Goal: Find specific page/section: Find specific page/section

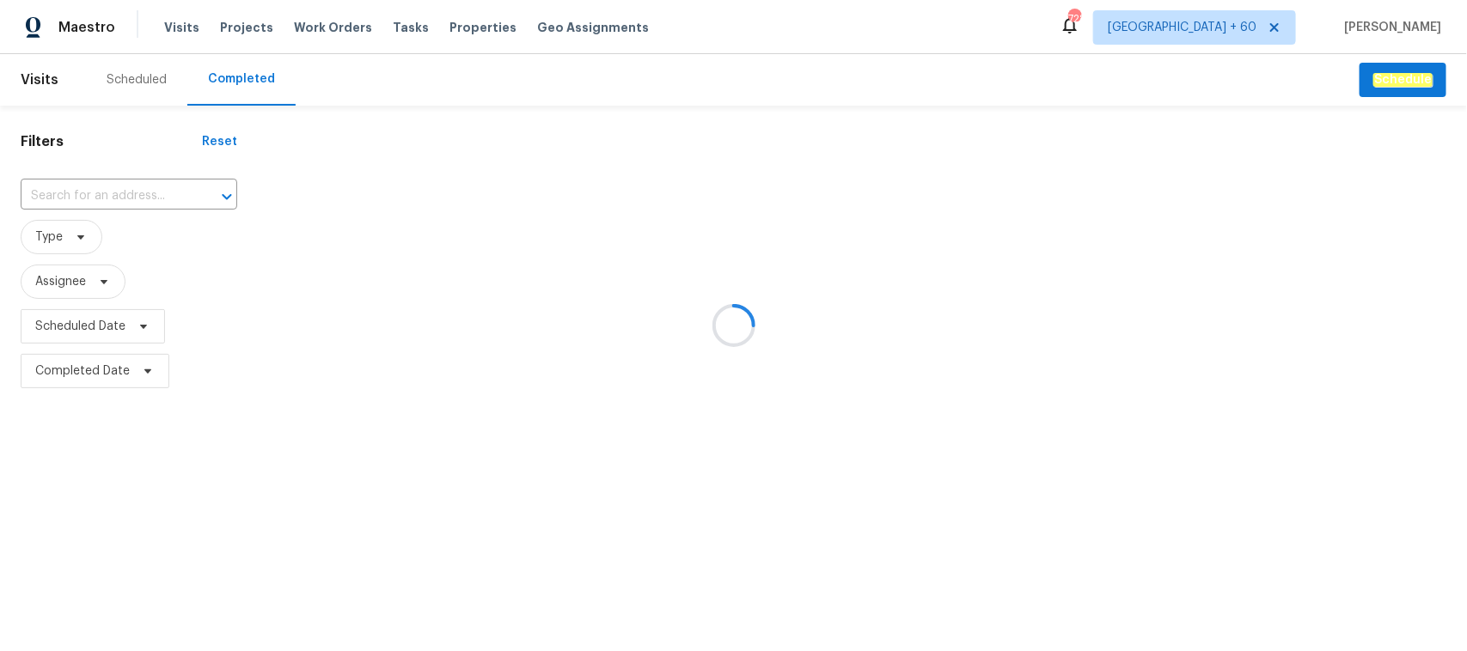
click at [133, 195] on div at bounding box center [733, 325] width 1467 height 651
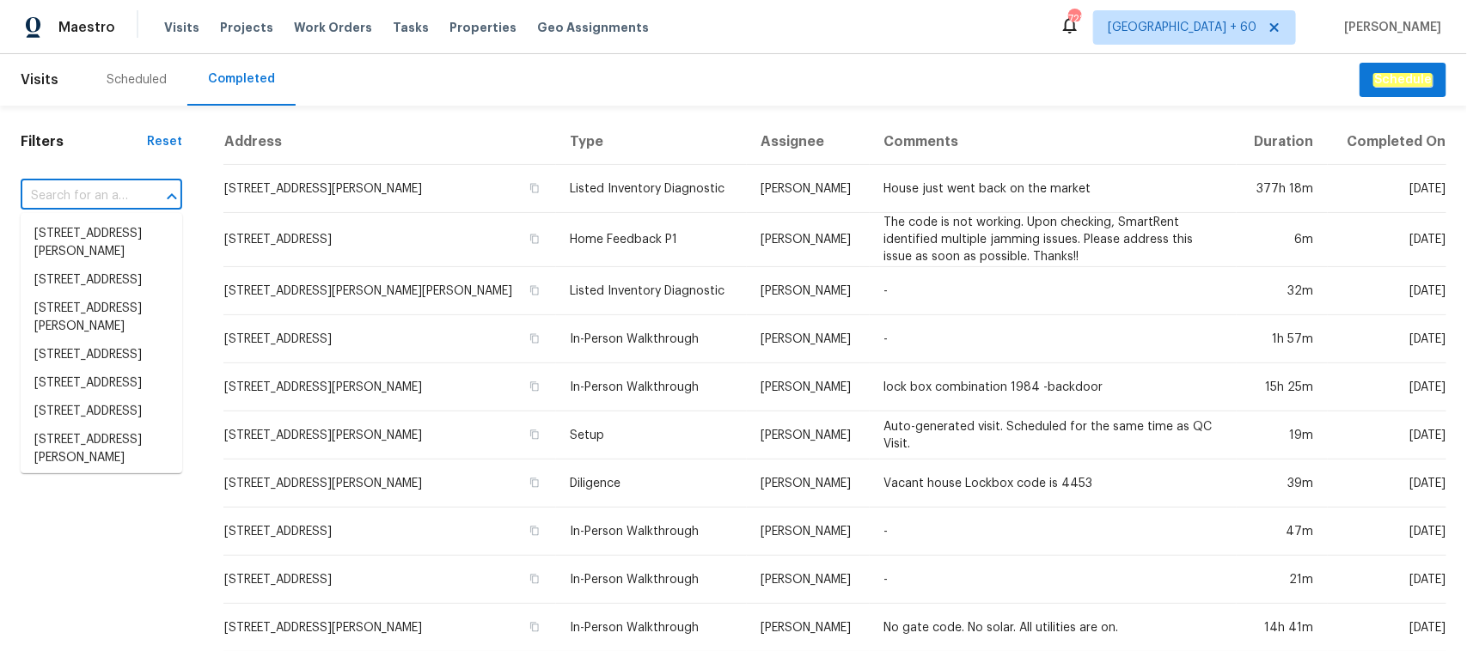
click at [133, 195] on input "text" at bounding box center [77, 196] width 113 height 27
paste input "[STREET_ADDRESS][PERSON_NAME]"
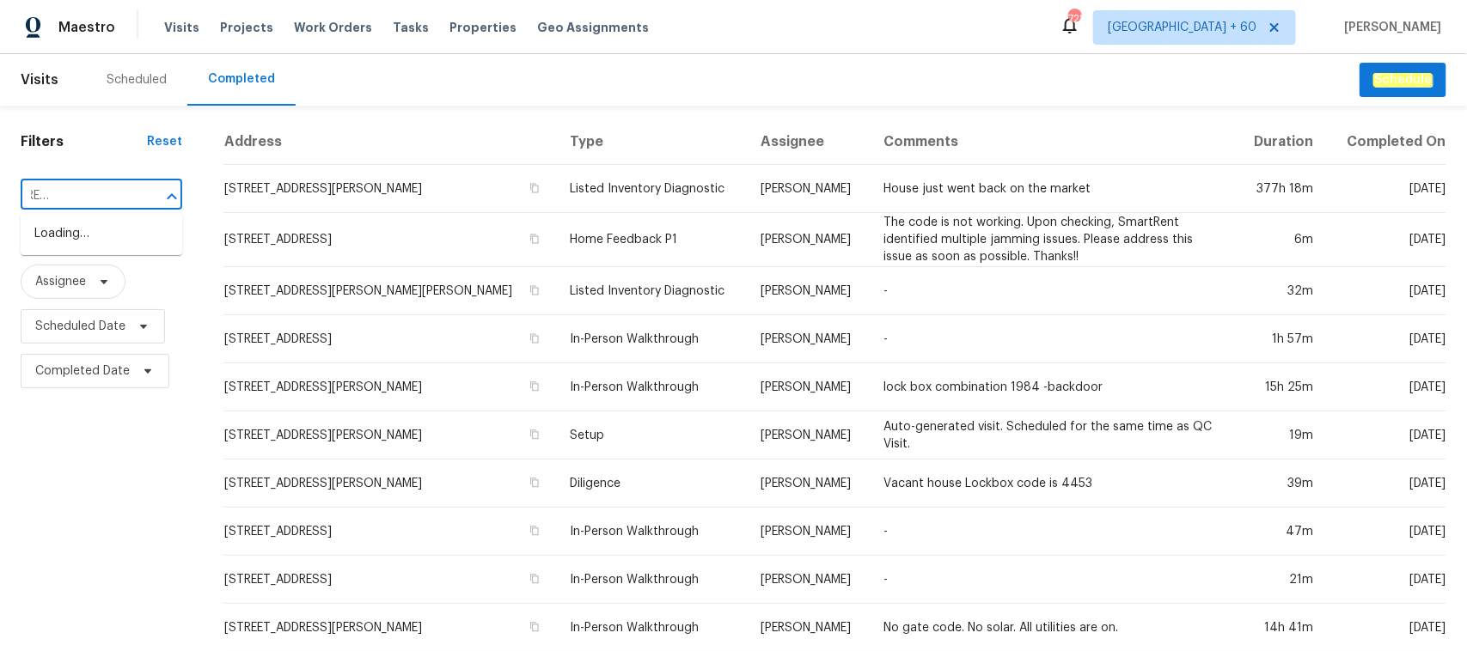
type input "[STREET_ADDRESS][PERSON_NAME]"
click at [125, 241] on li "[STREET_ADDRESS][PERSON_NAME]" at bounding box center [102, 243] width 162 height 46
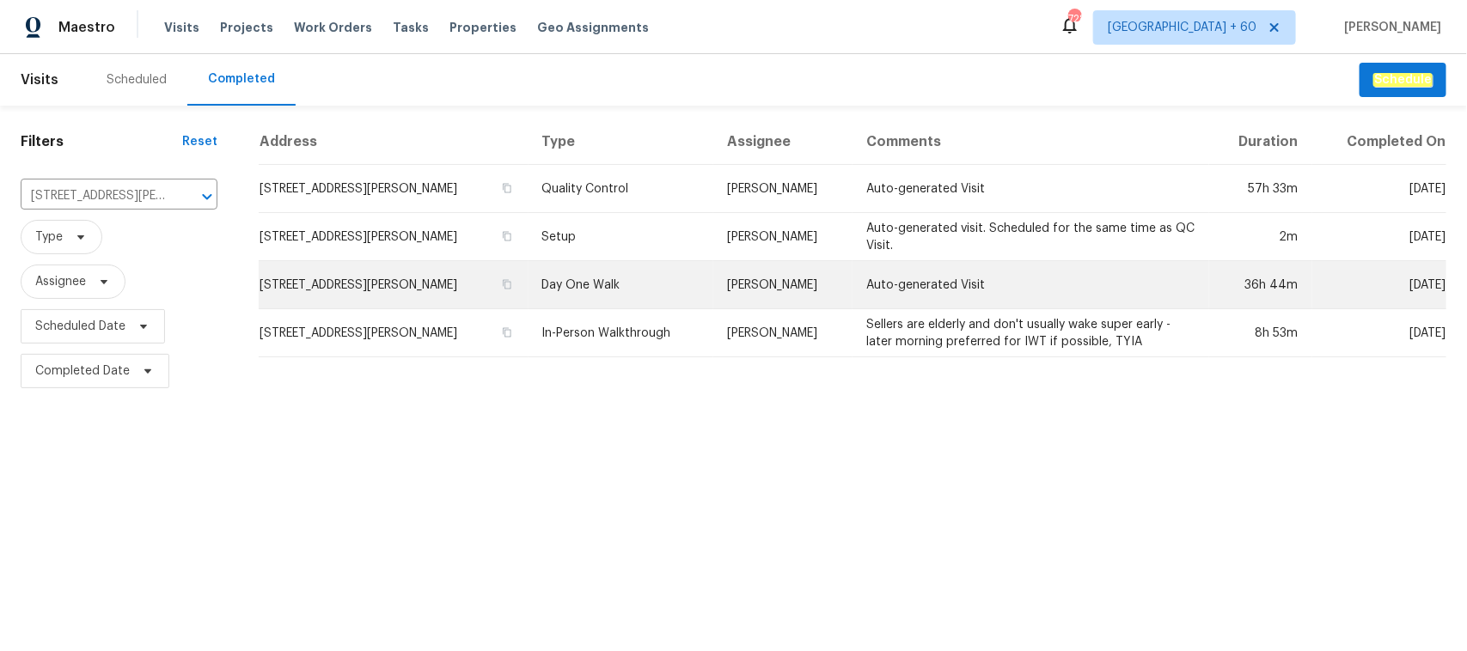
click at [615, 265] on td "Day One Walk" at bounding box center [621, 285] width 186 height 48
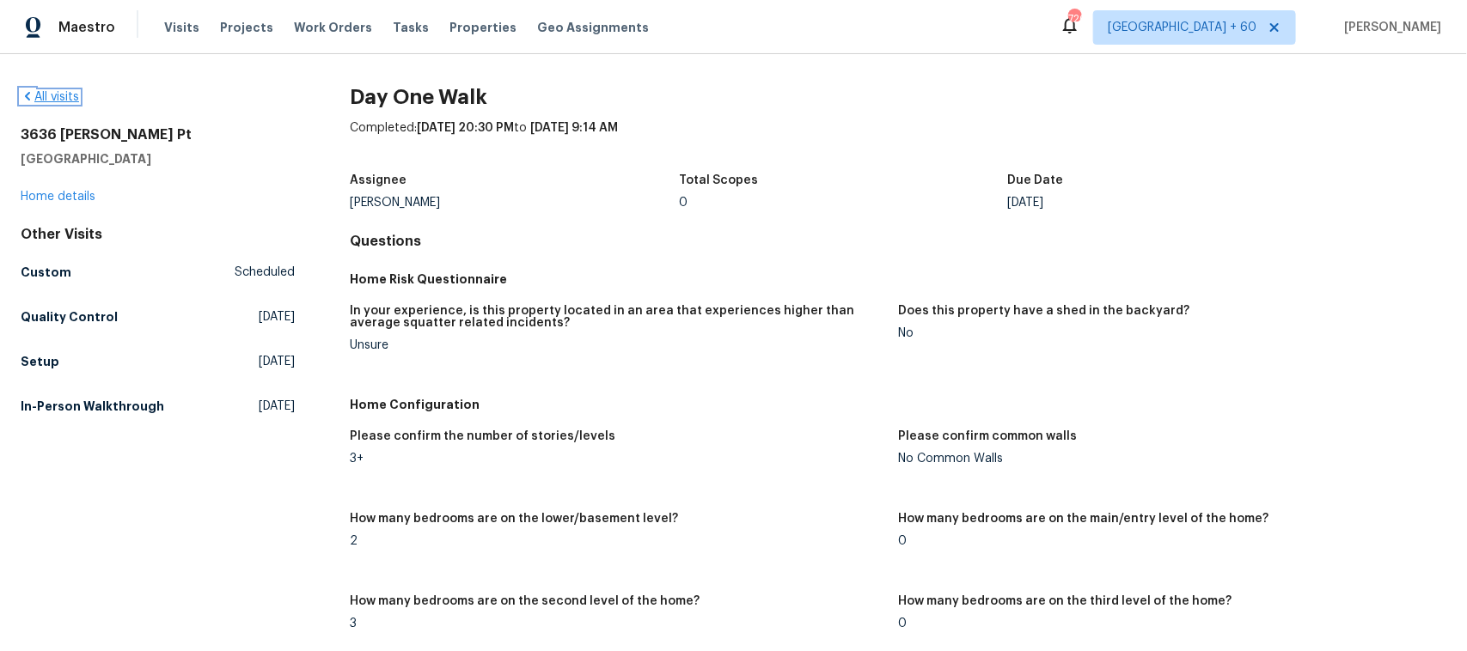
click at [79, 100] on link "All visits" at bounding box center [50, 97] width 58 height 12
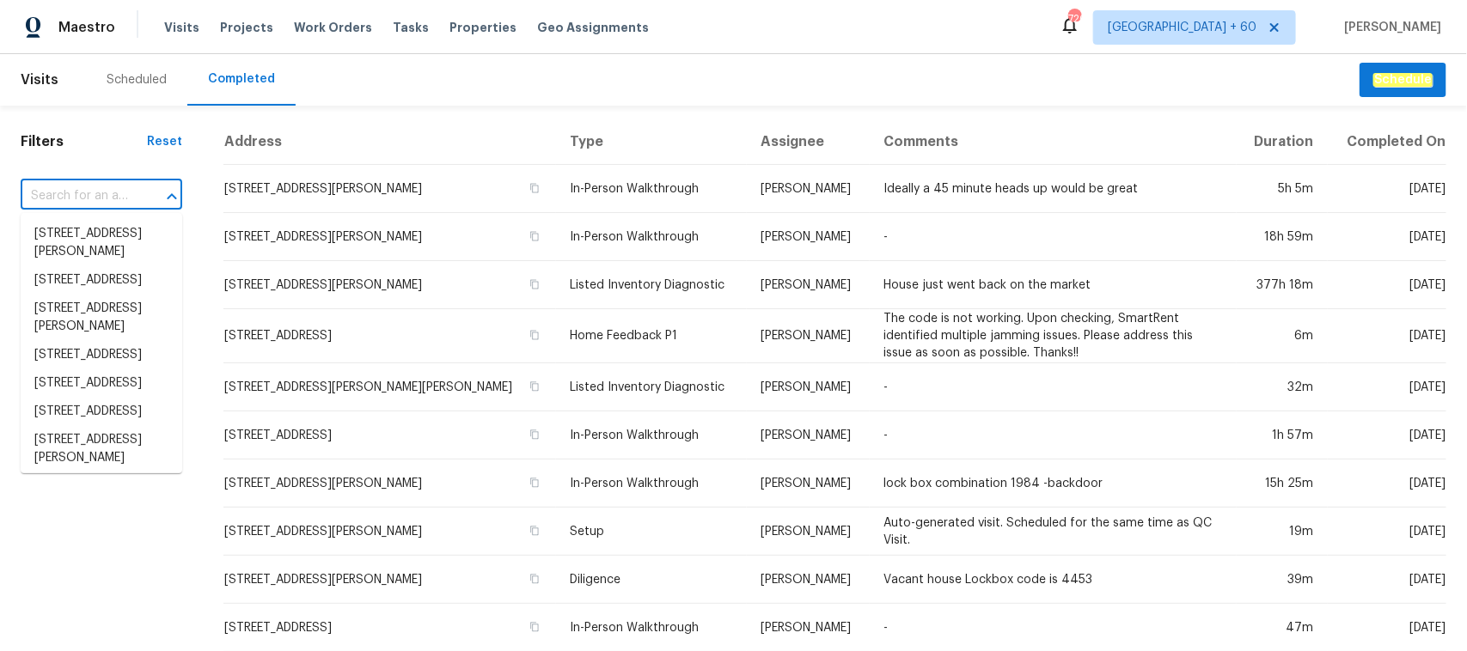
click at [109, 195] on input "text" at bounding box center [77, 196] width 113 height 27
paste input "[STREET_ADDRESS]"
type input "[STREET_ADDRESS]"
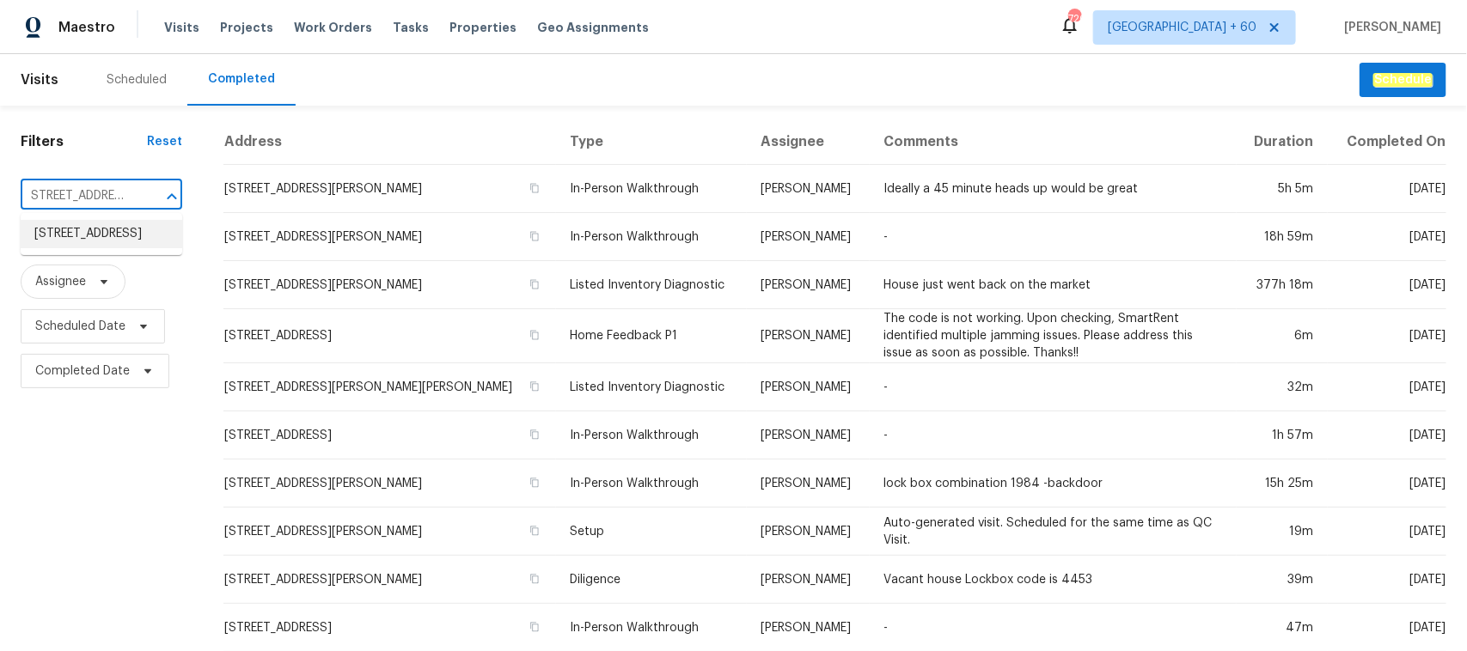
click at [108, 230] on li "[STREET_ADDRESS]" at bounding box center [102, 234] width 162 height 28
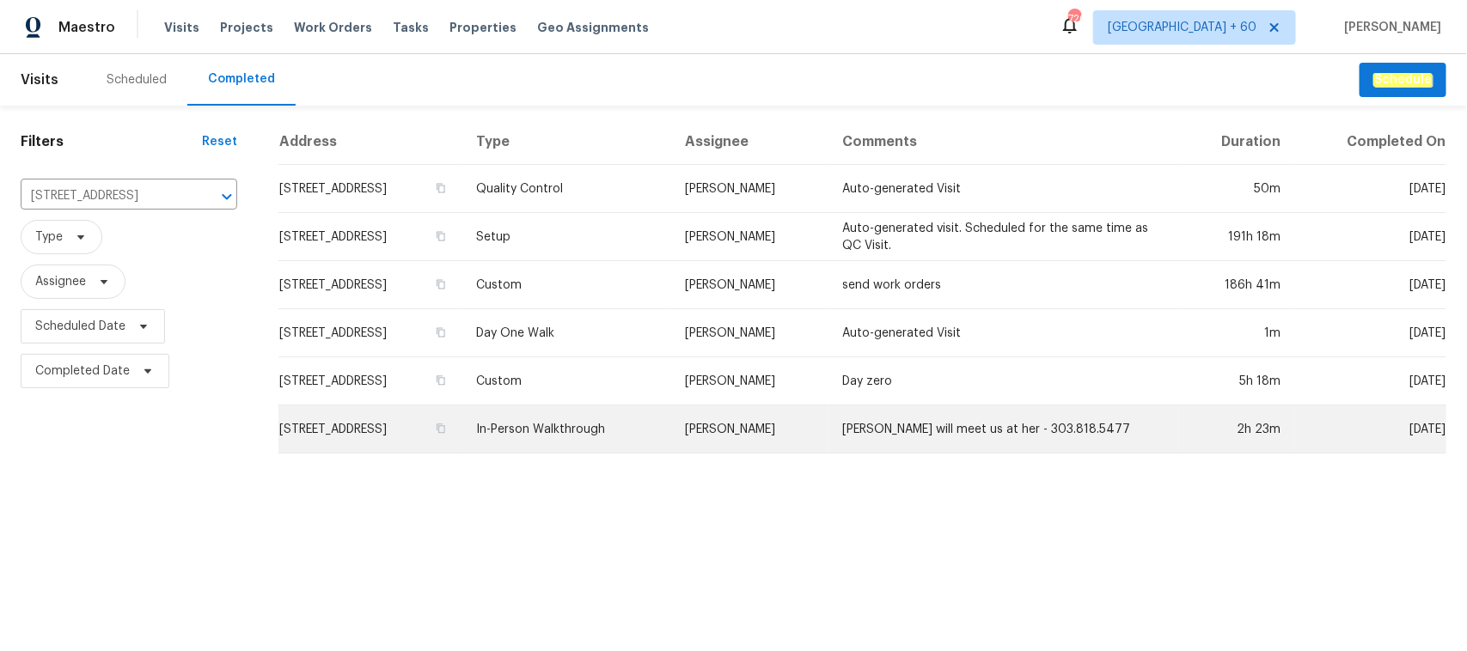
click at [660, 430] on td "In-Person Walkthrough" at bounding box center [566, 430] width 209 height 48
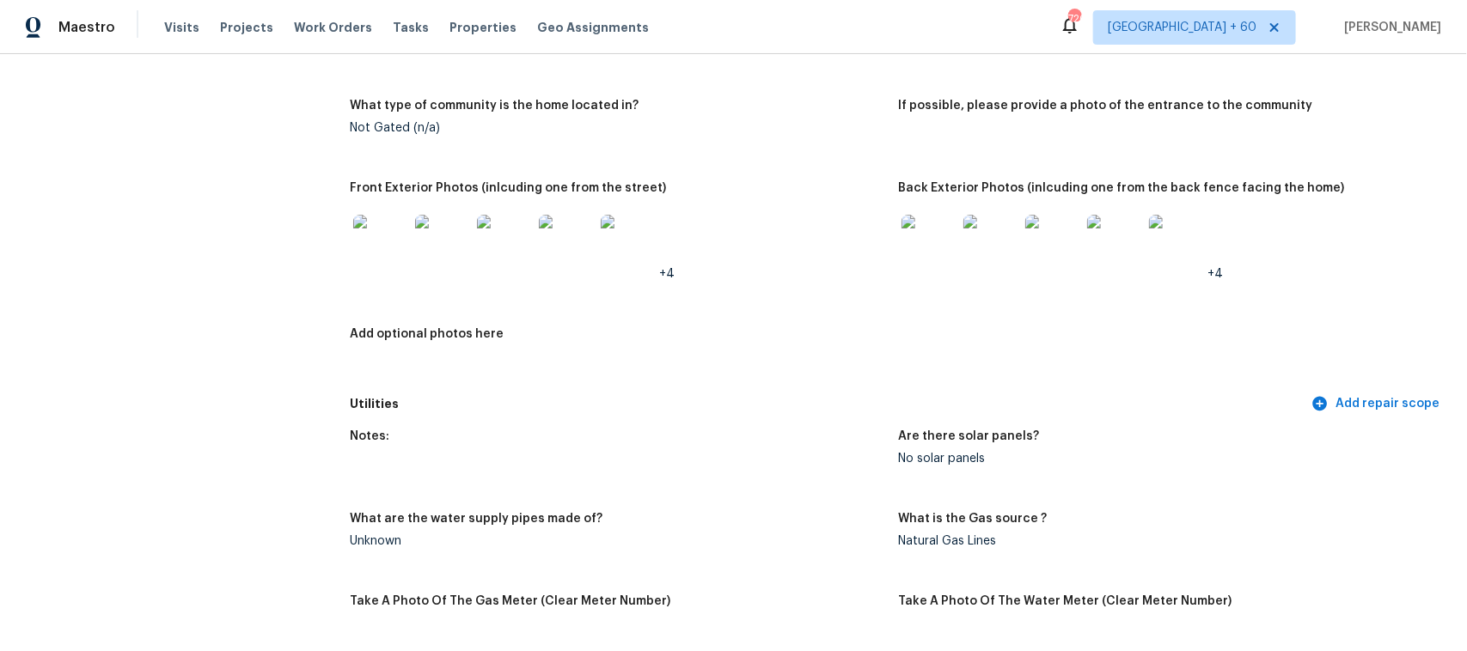
scroll to position [752, 0]
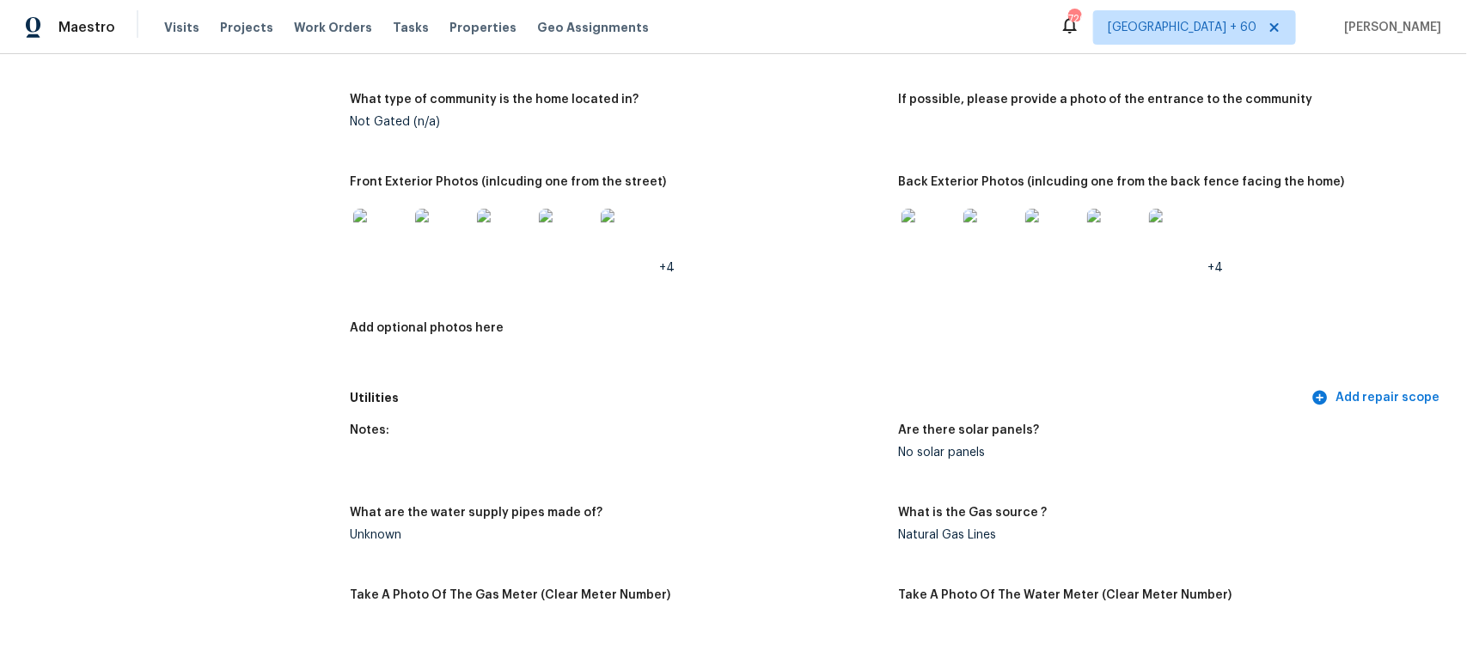
click at [905, 232] on img at bounding box center [928, 236] width 55 height 55
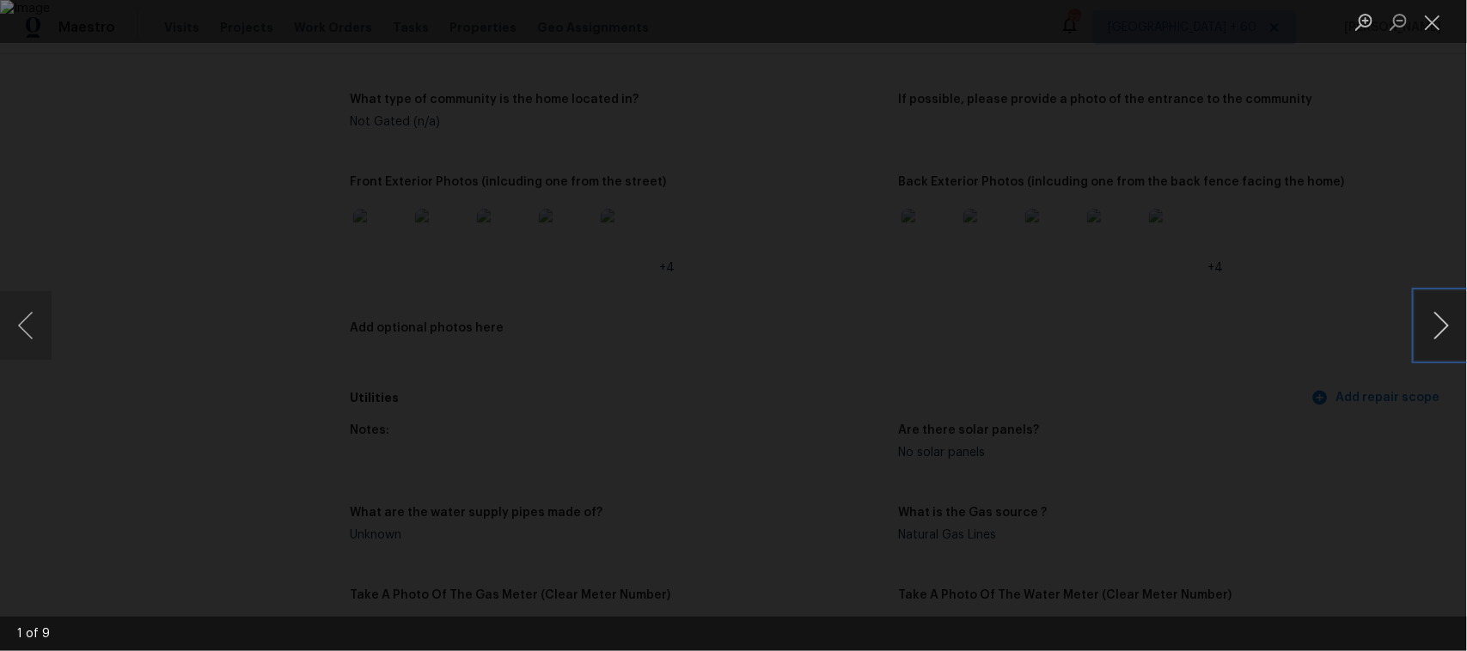
click at [1435, 320] on button "Next image" at bounding box center [1441, 325] width 52 height 69
click at [1230, 344] on div "Lightbox" at bounding box center [733, 325] width 1467 height 651
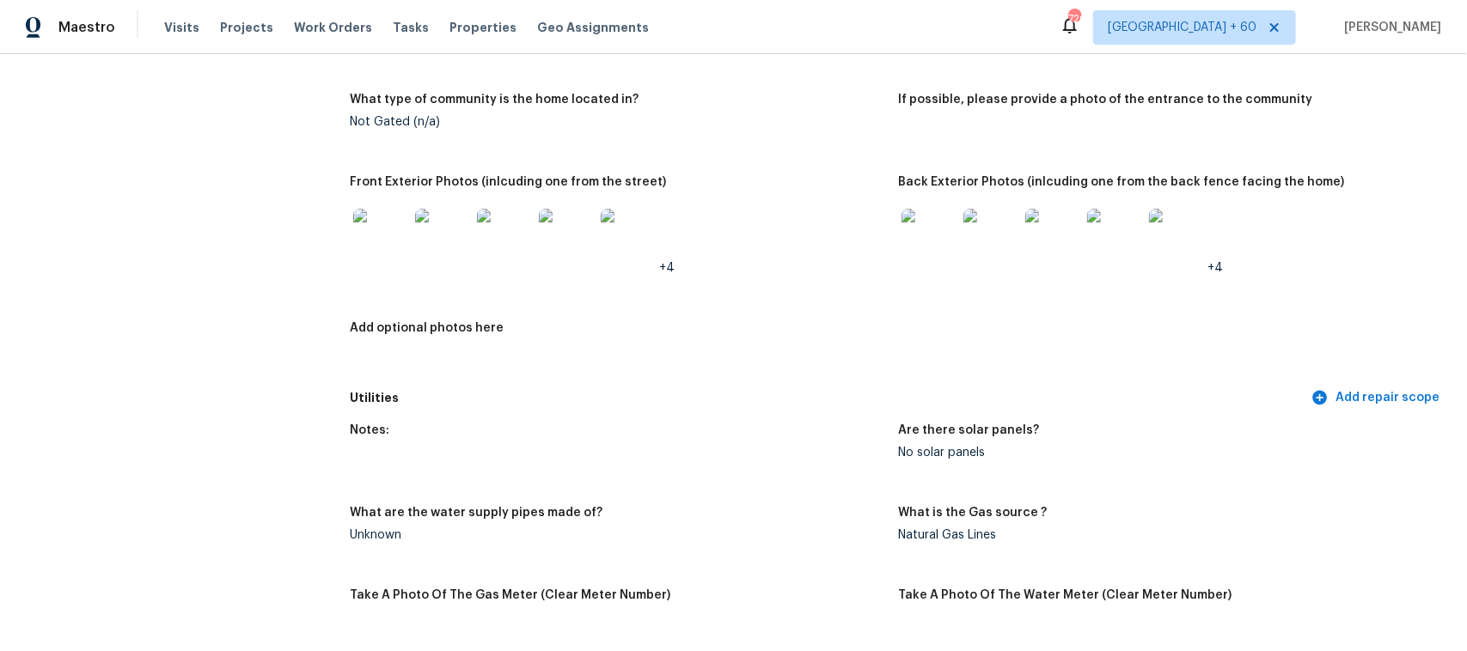
click at [913, 223] on img at bounding box center [928, 236] width 55 height 55
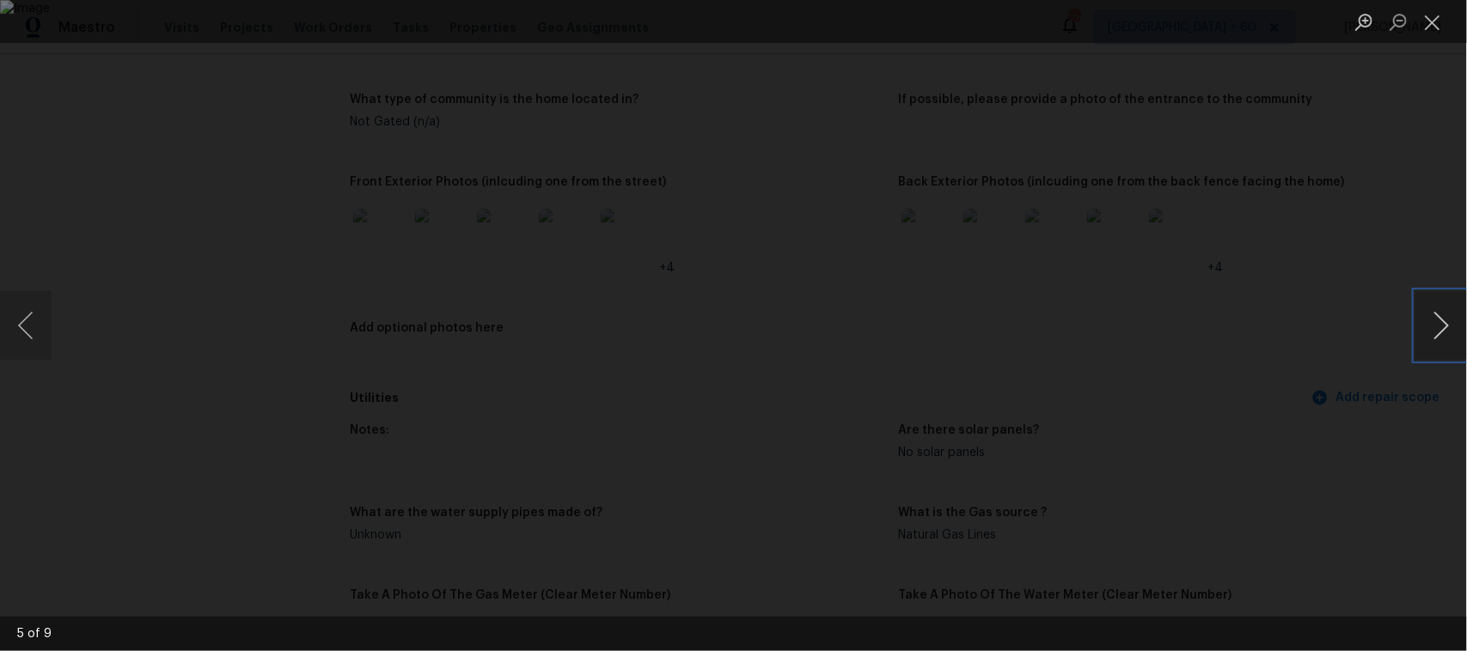
click at [1425, 340] on button "Next image" at bounding box center [1441, 325] width 52 height 69
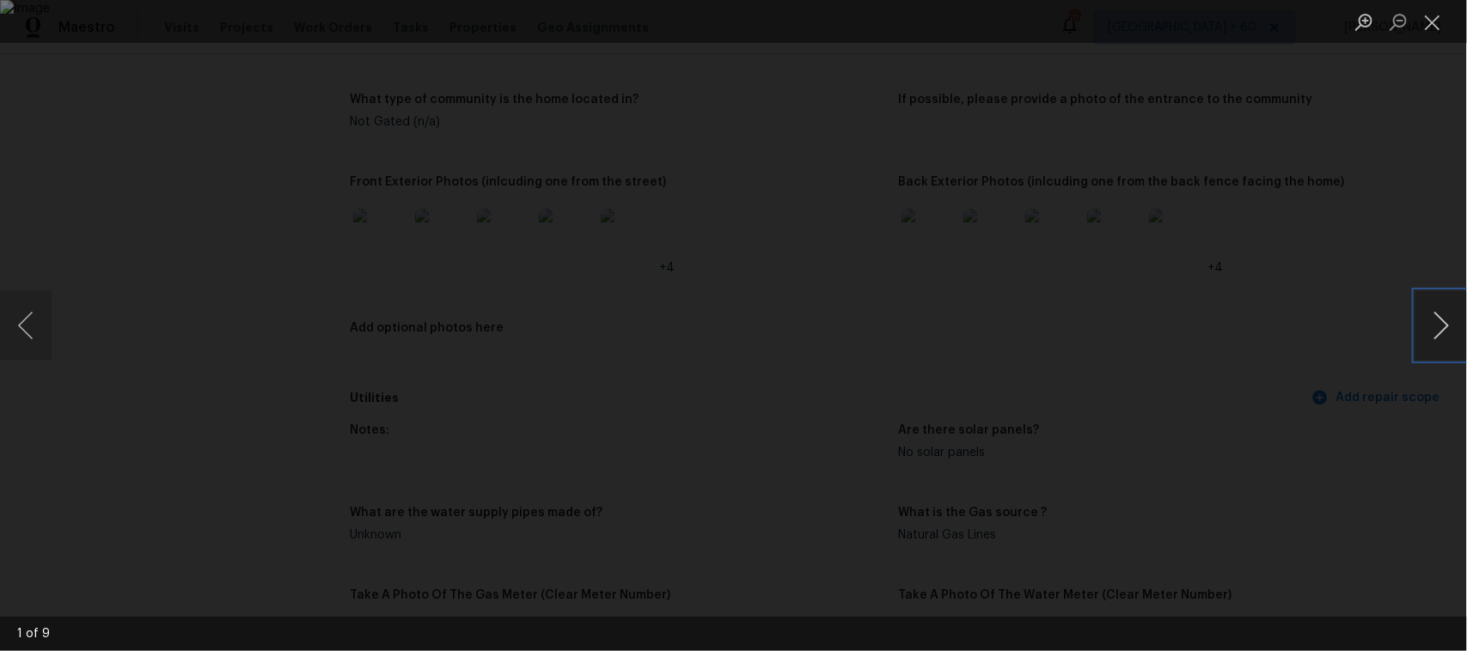
click at [1425, 340] on button "Next image" at bounding box center [1441, 325] width 52 height 69
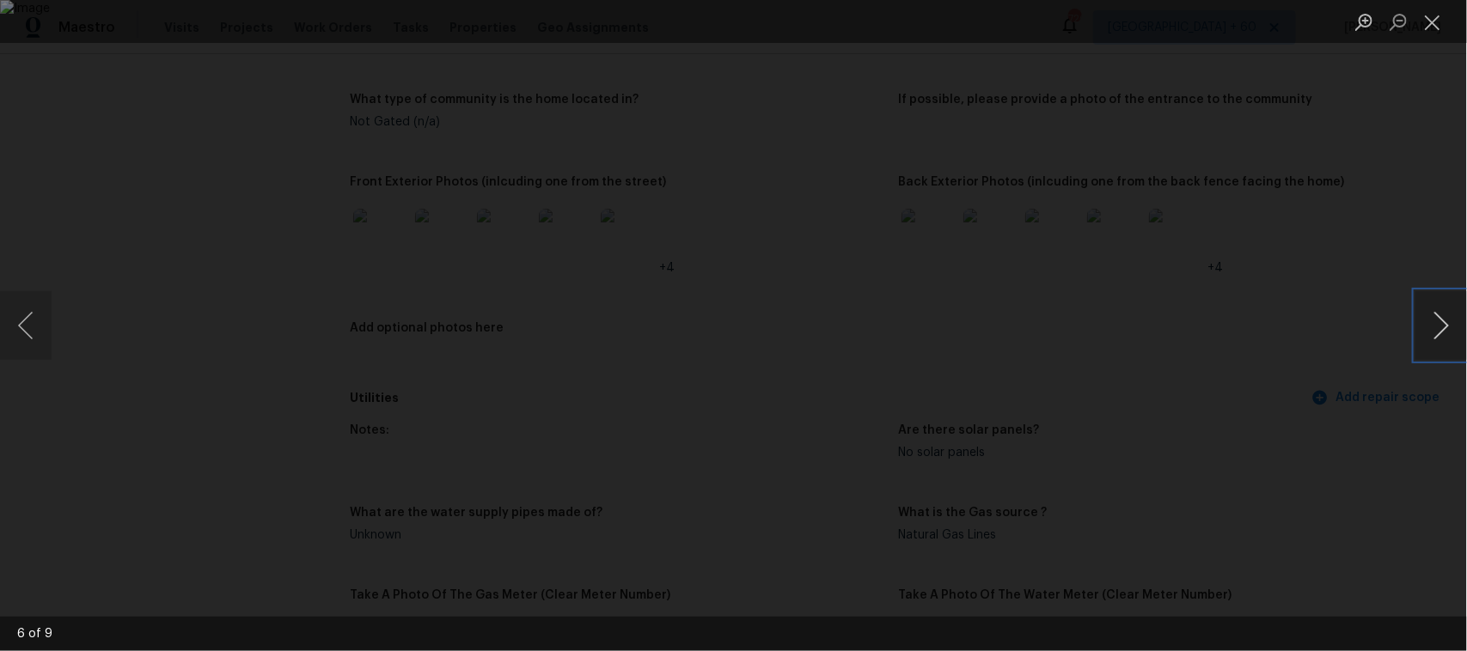
click at [1424, 327] on button "Next image" at bounding box center [1441, 325] width 52 height 69
click at [26, 335] on button "Previous image" at bounding box center [26, 325] width 52 height 69
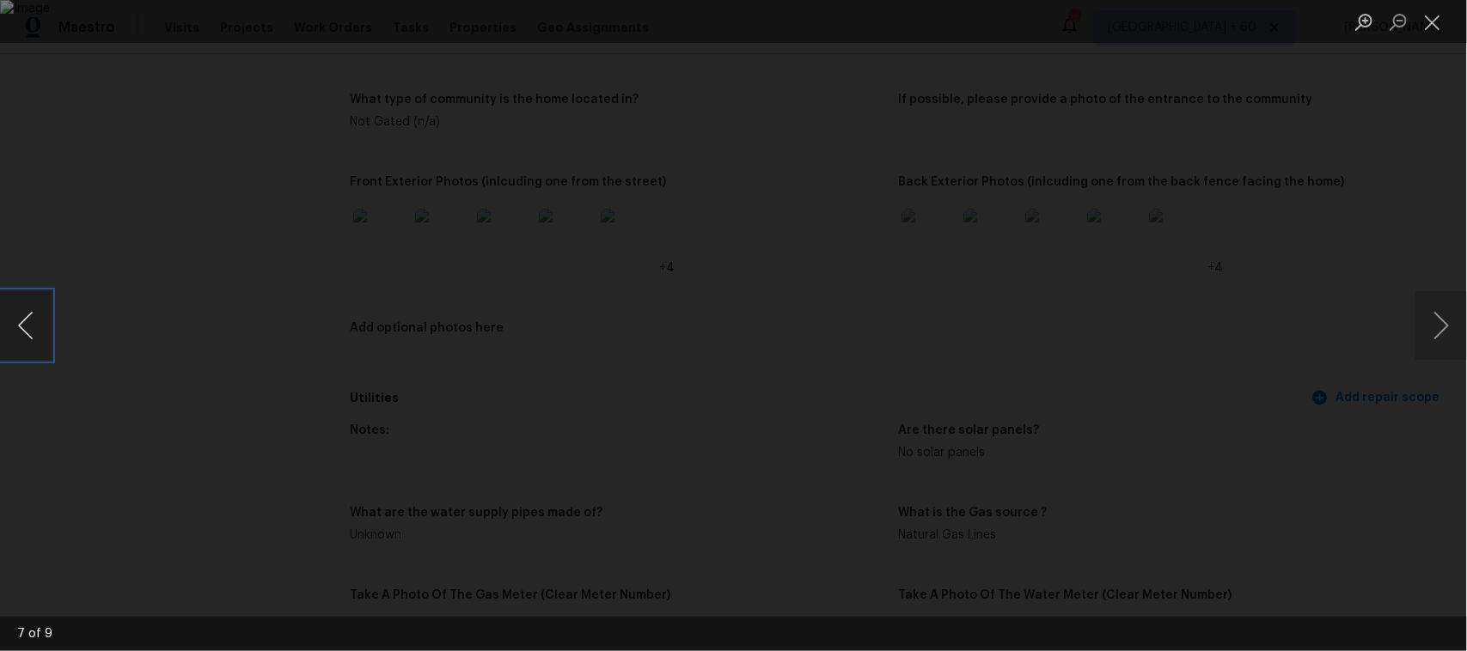
click at [26, 335] on button "Previous image" at bounding box center [26, 325] width 52 height 69
click at [1425, 41] on li "Lightbox" at bounding box center [1432, 21] width 34 height 43
click at [1428, 28] on button "Close lightbox" at bounding box center [1432, 22] width 34 height 30
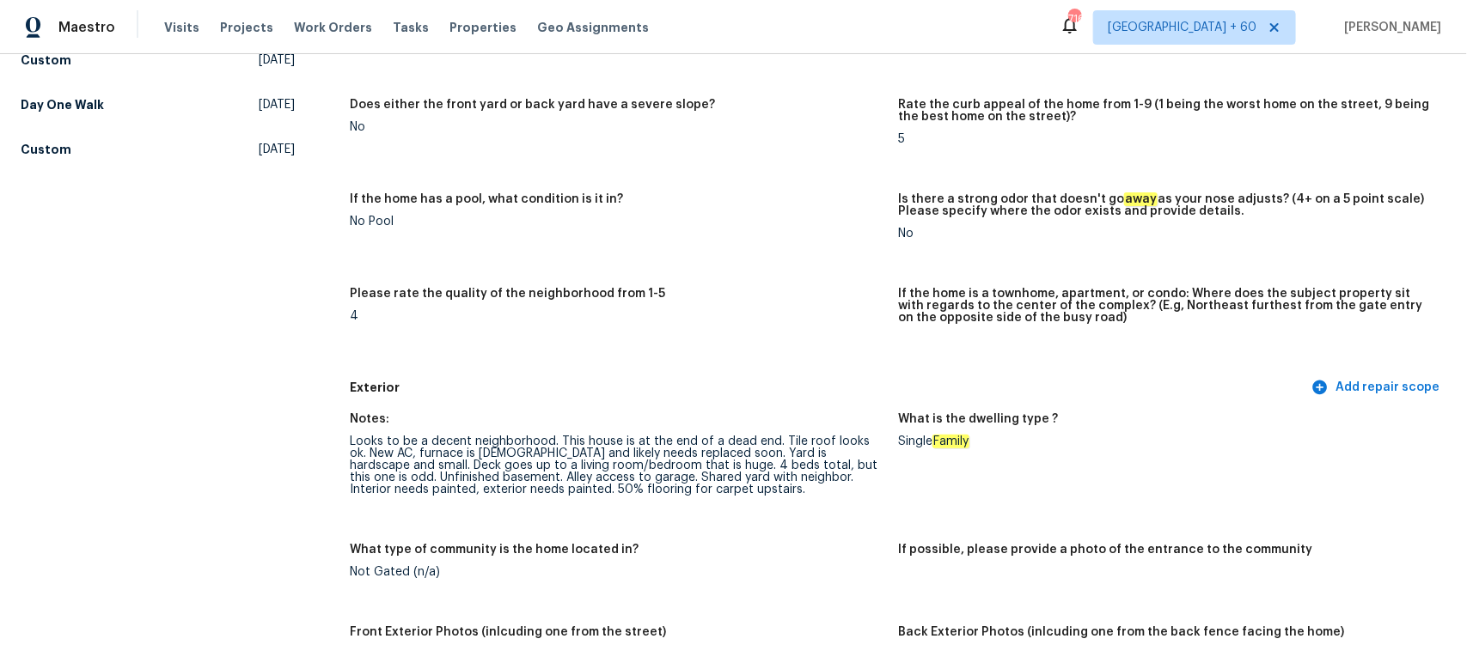
scroll to position [0, 0]
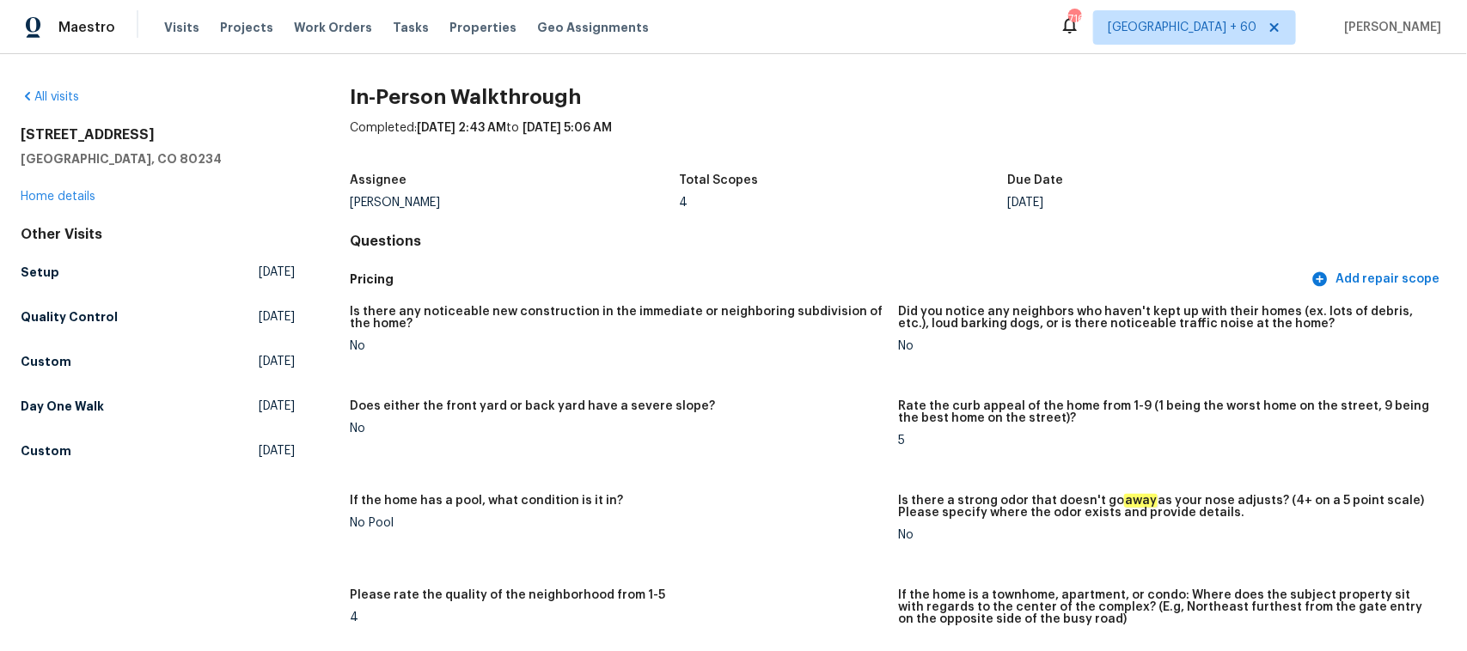
click at [65, 83] on div "All visits [STREET_ADDRESS] Home details Other Visits Setup [DATE] Quality Cont…" at bounding box center [733, 352] width 1467 height 597
click at [65, 96] on link "All visits" at bounding box center [50, 97] width 58 height 12
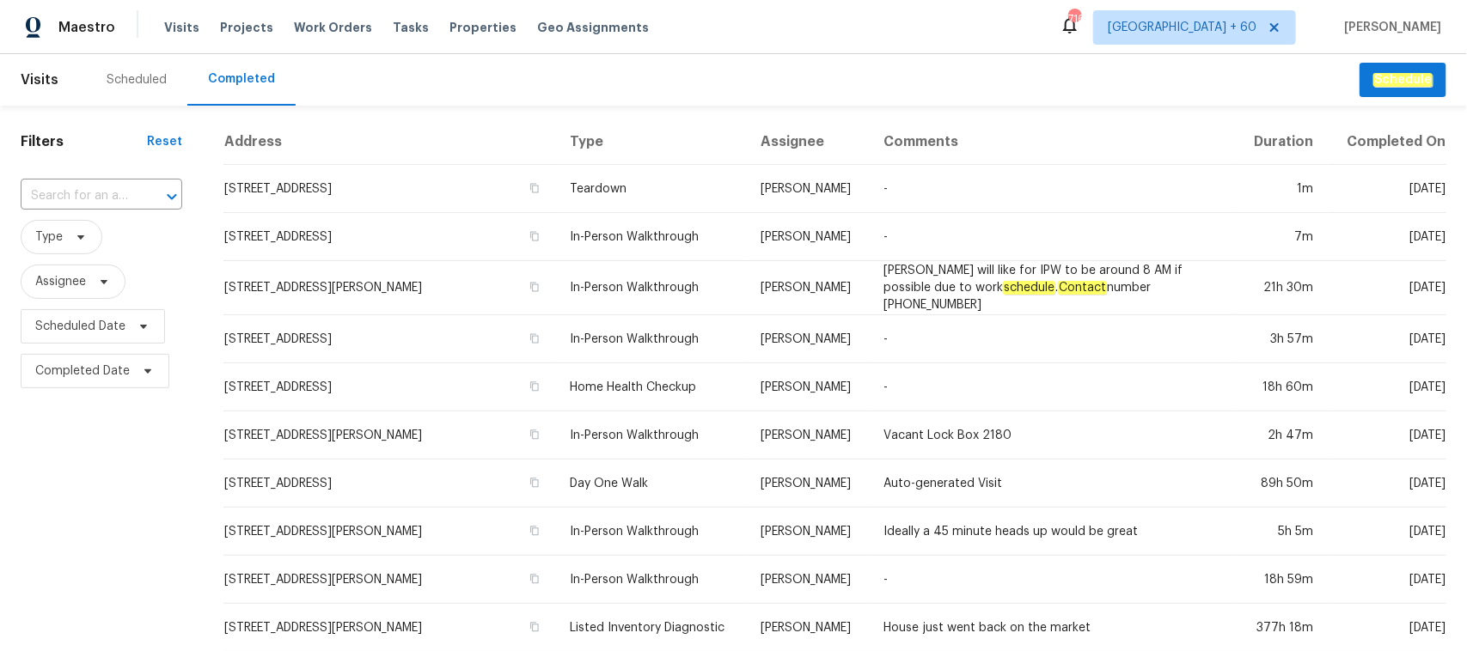
click at [101, 191] on input "text" at bounding box center [77, 196] width 113 height 27
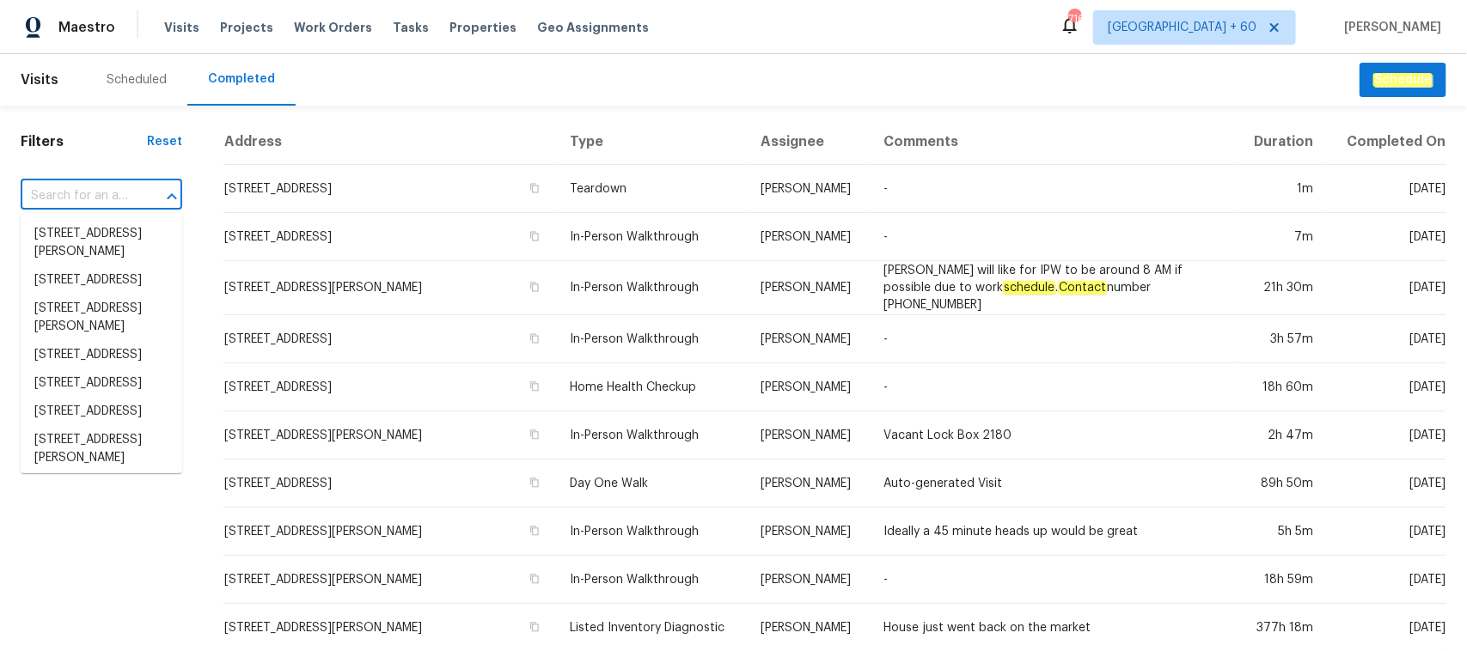
paste input "[STREET_ADDRESS]"
type input "[STREET_ADDRESS]"
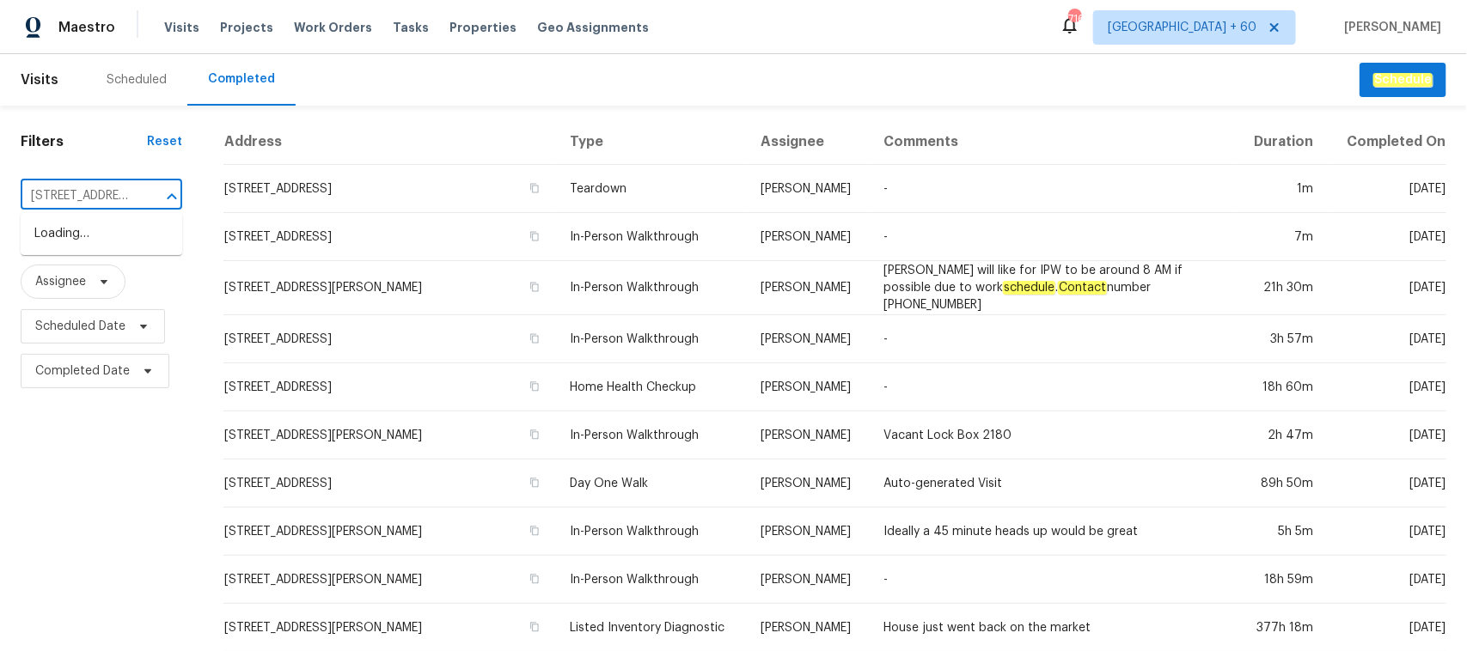
scroll to position [0, 123]
click at [95, 243] on li "[STREET_ADDRESS]" at bounding box center [102, 234] width 162 height 28
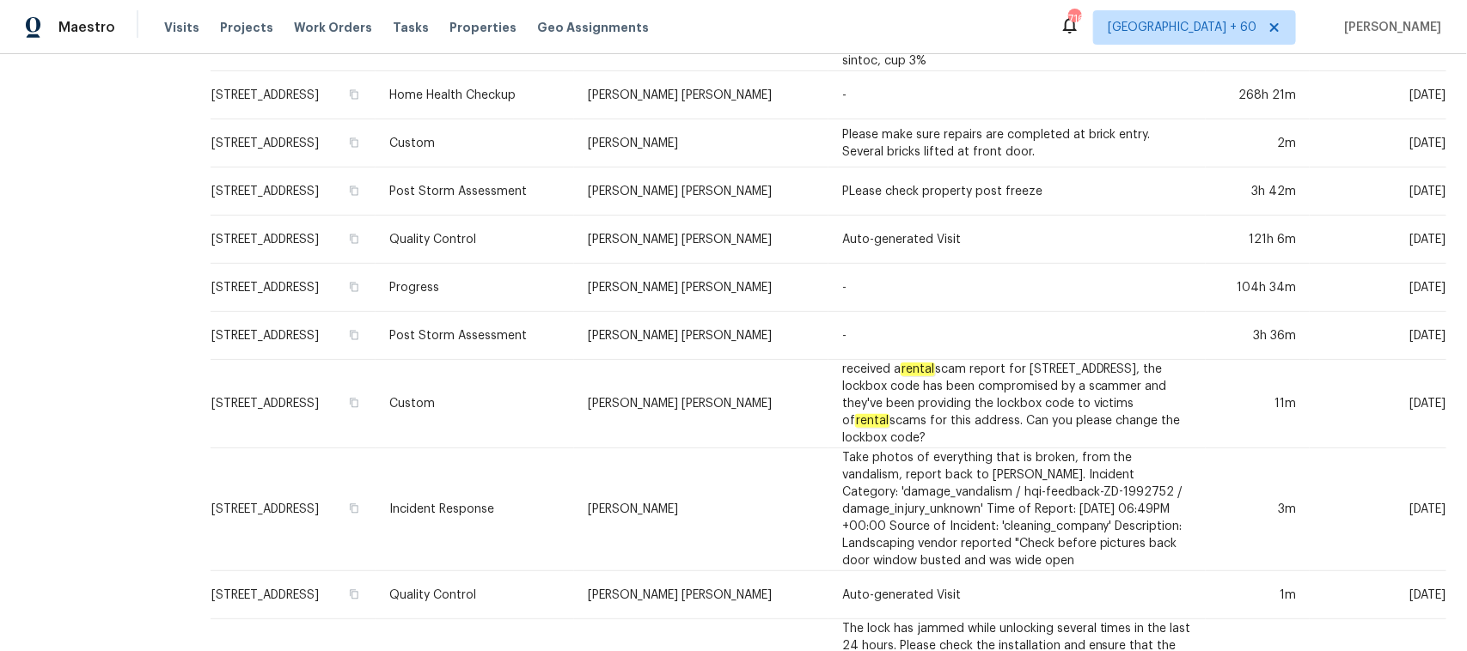
scroll to position [1354, 0]
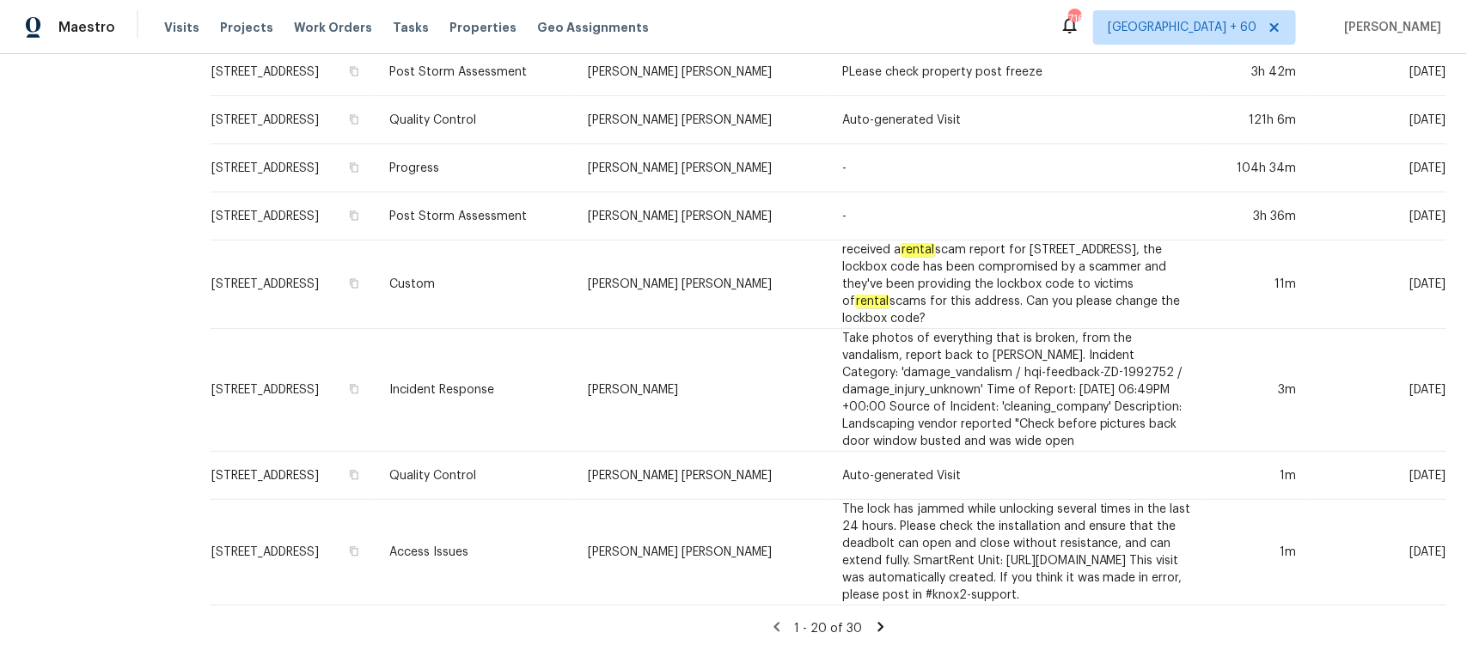
click at [873, 619] on icon at bounding box center [880, 626] width 15 height 15
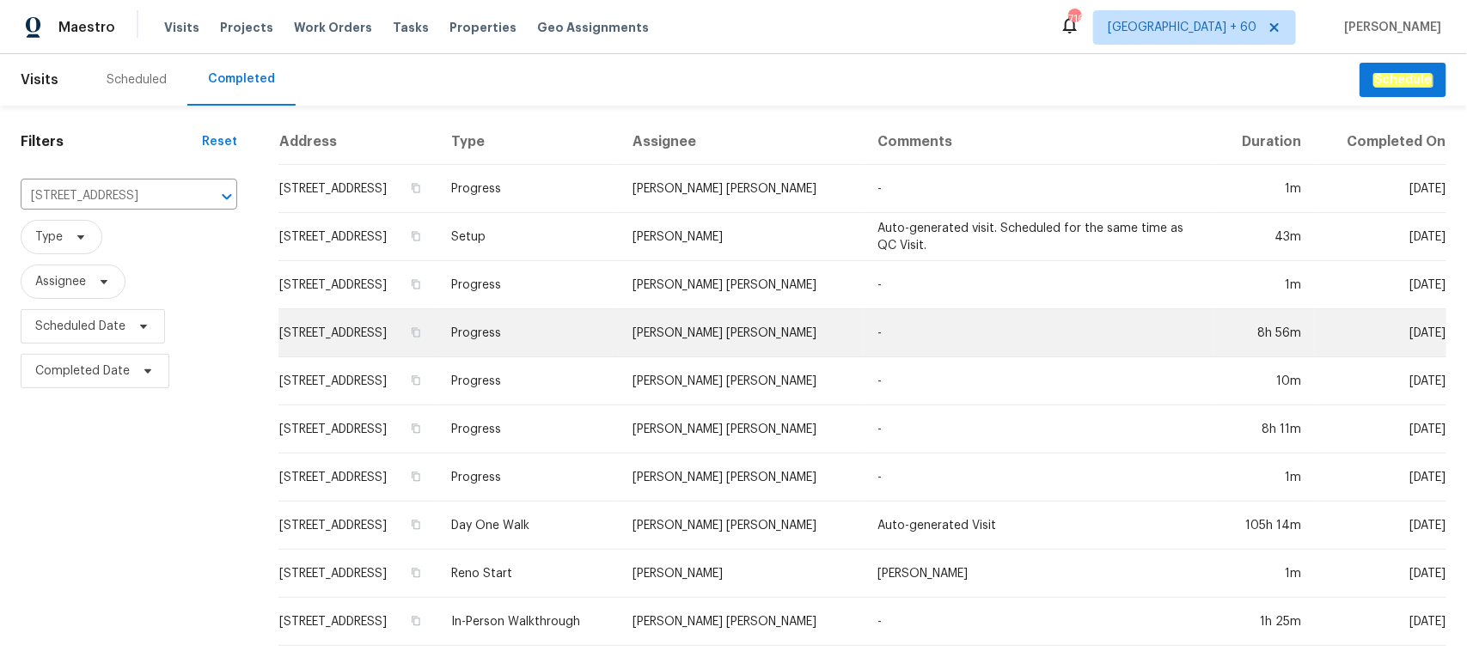
scroll to position [57, 0]
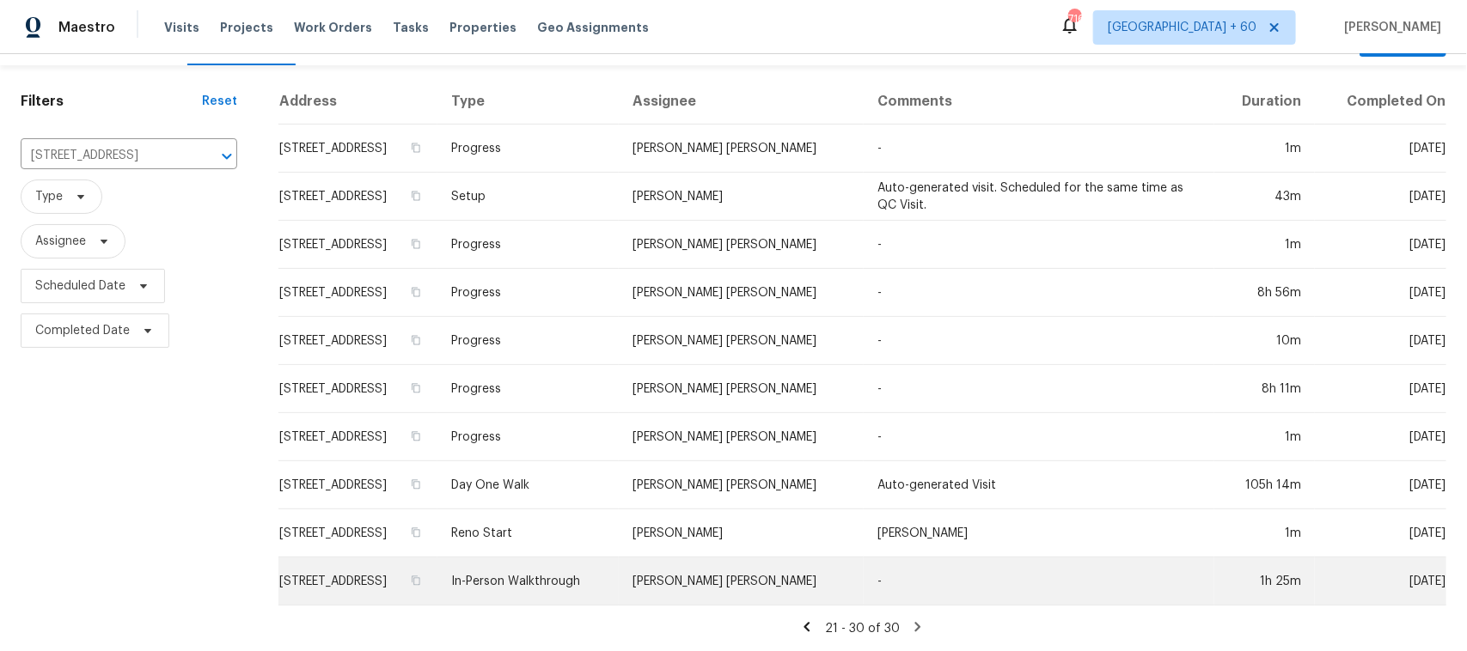
click at [619, 568] on td "In-Person Walkthrough" at bounding box center [527, 582] width 181 height 48
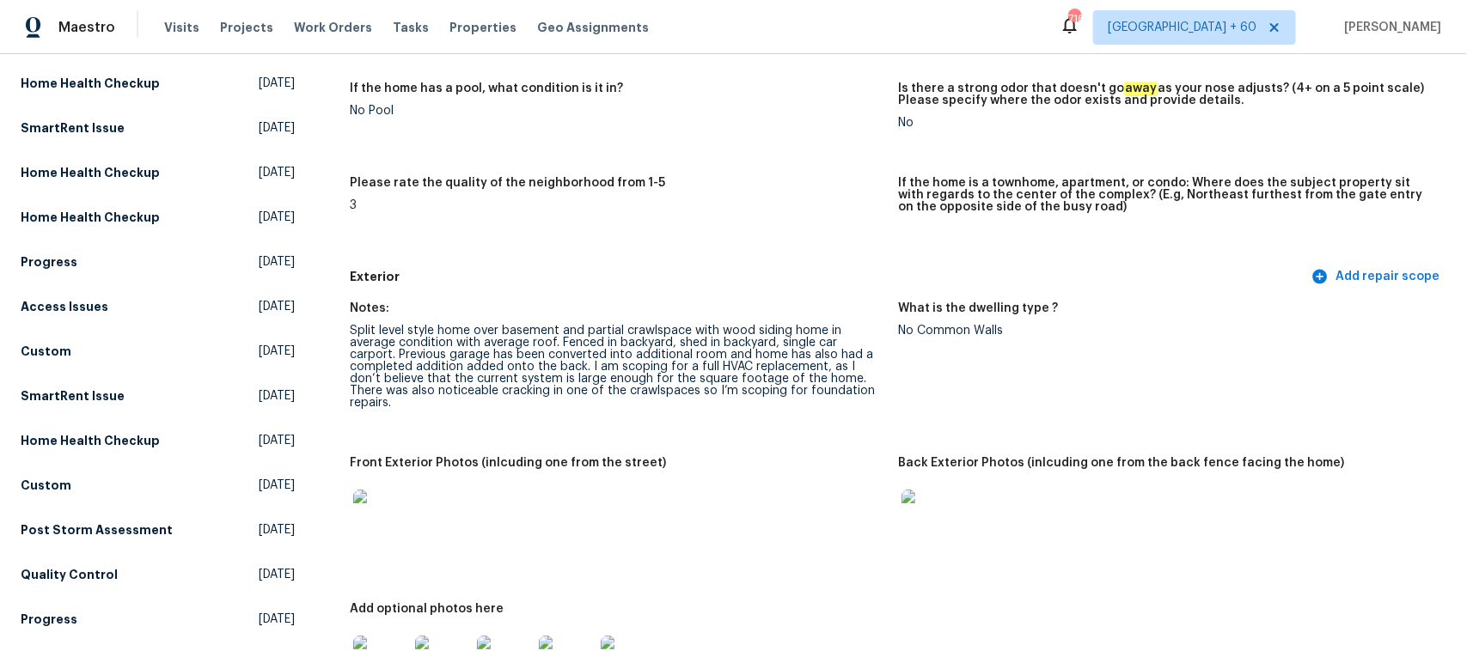
scroll to position [752, 0]
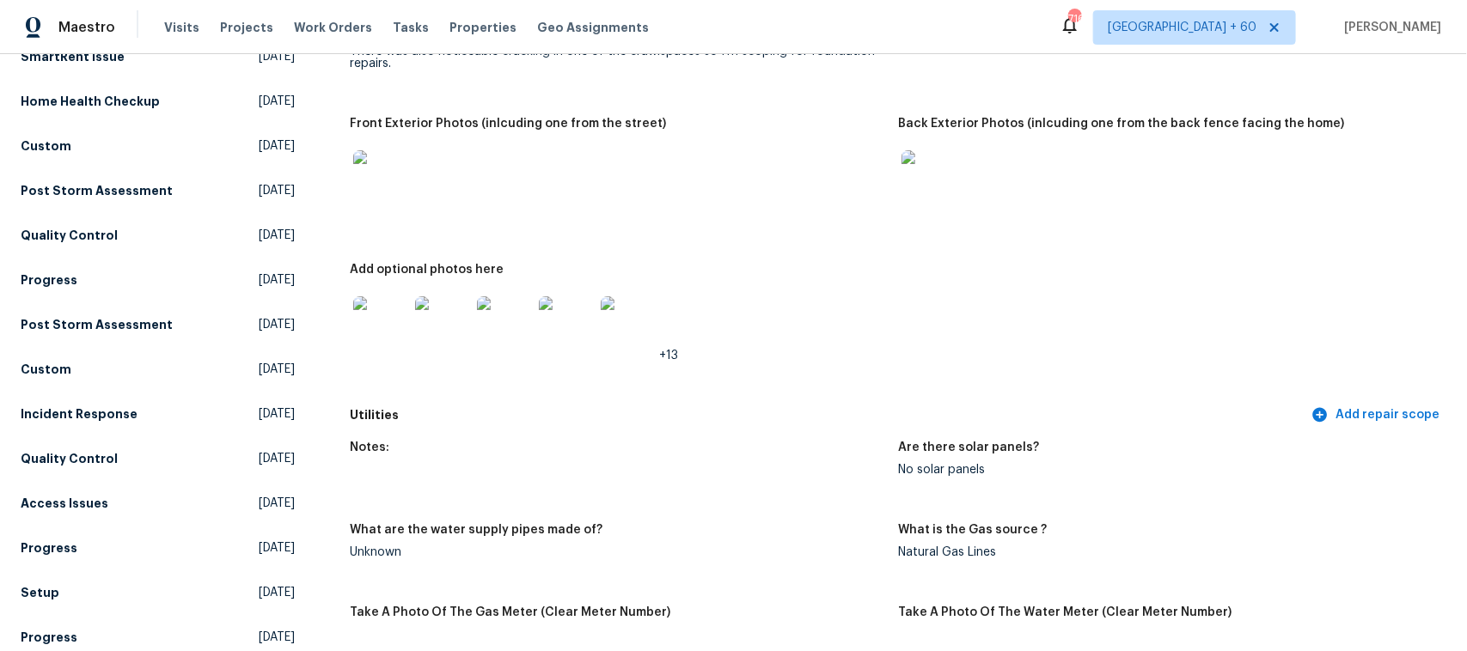
click at [908, 180] on img at bounding box center [928, 177] width 55 height 55
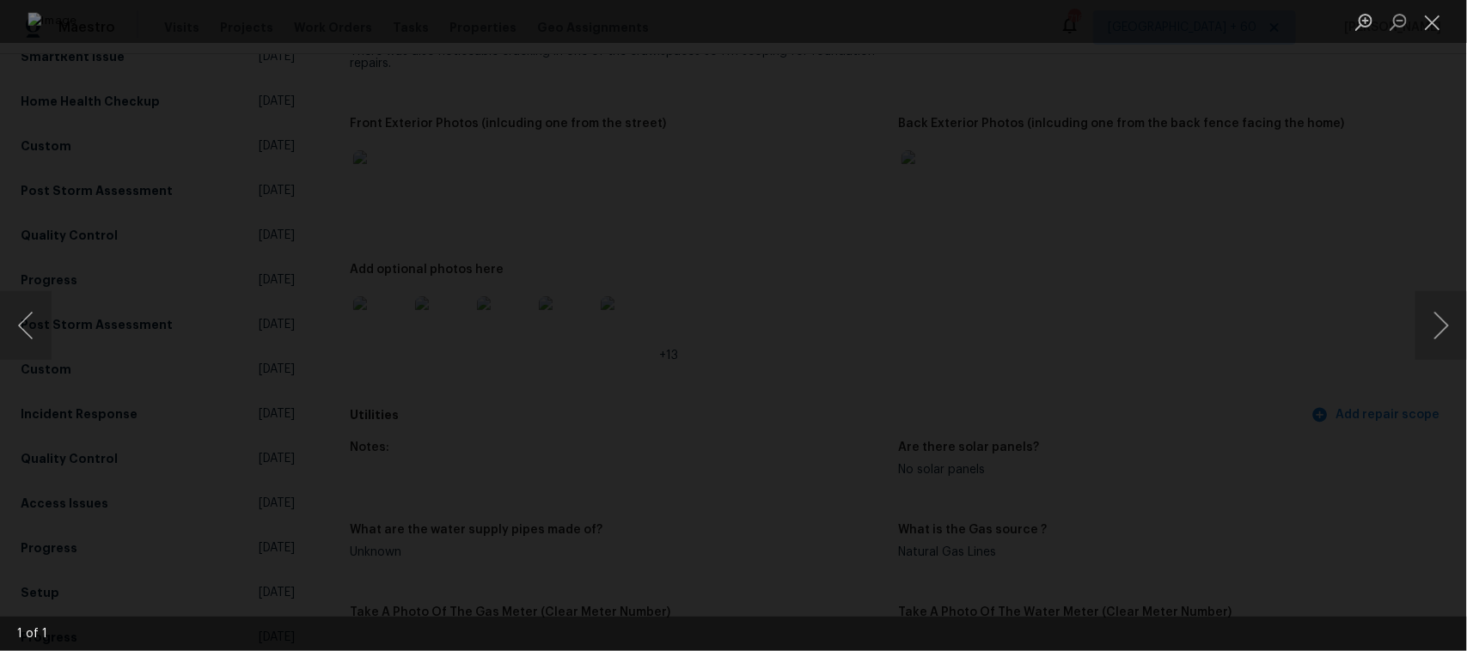
click at [1414, 103] on div "Lightbox" at bounding box center [733, 325] width 1467 height 651
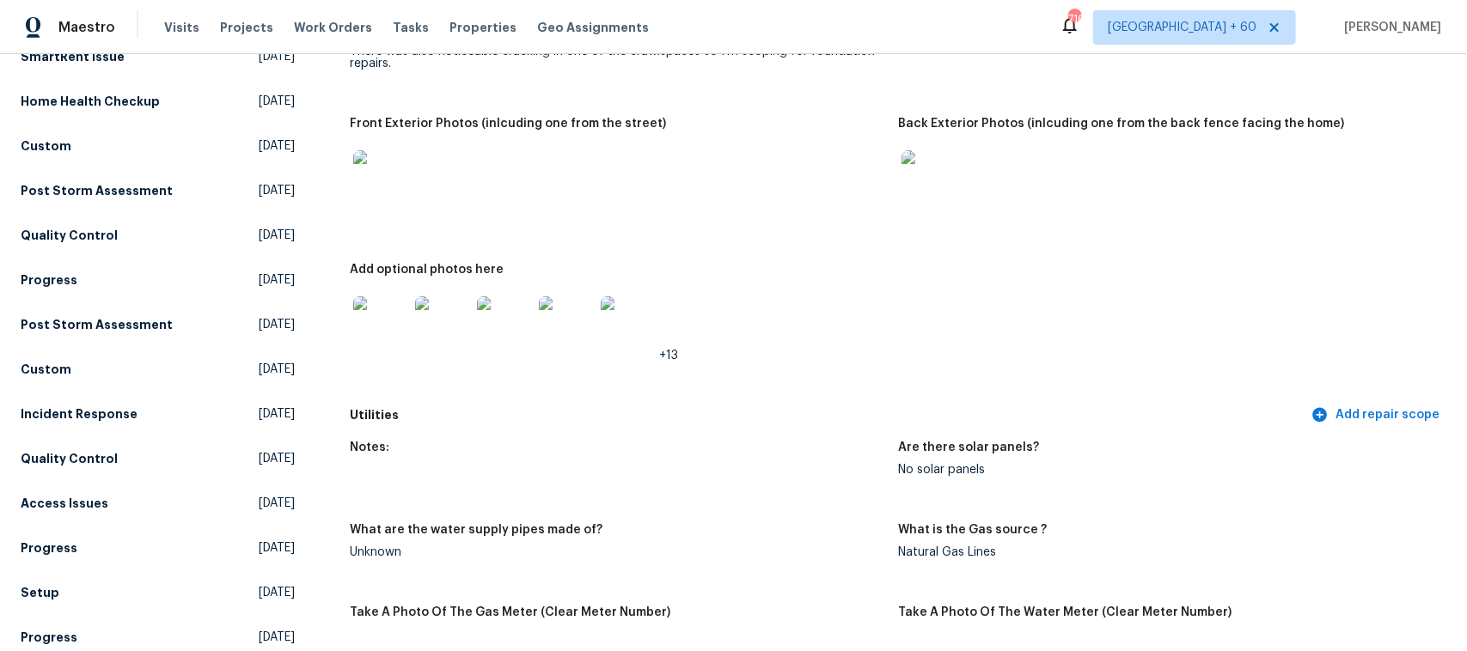
click at [388, 298] on img at bounding box center [380, 323] width 55 height 55
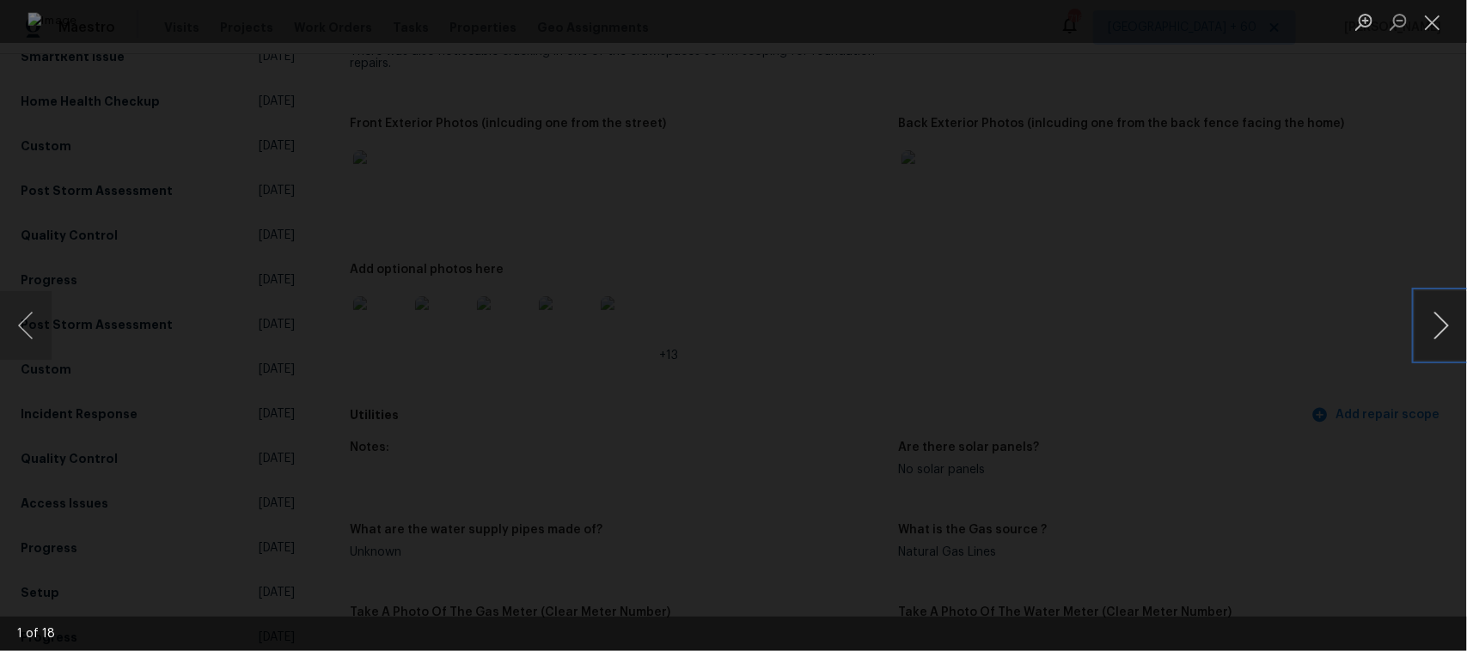
click at [1441, 320] on button "Next image" at bounding box center [1441, 325] width 52 height 69
click at [1439, 324] on button "Next image" at bounding box center [1441, 325] width 52 height 69
click at [1431, 359] on button "Next image" at bounding box center [1441, 325] width 52 height 69
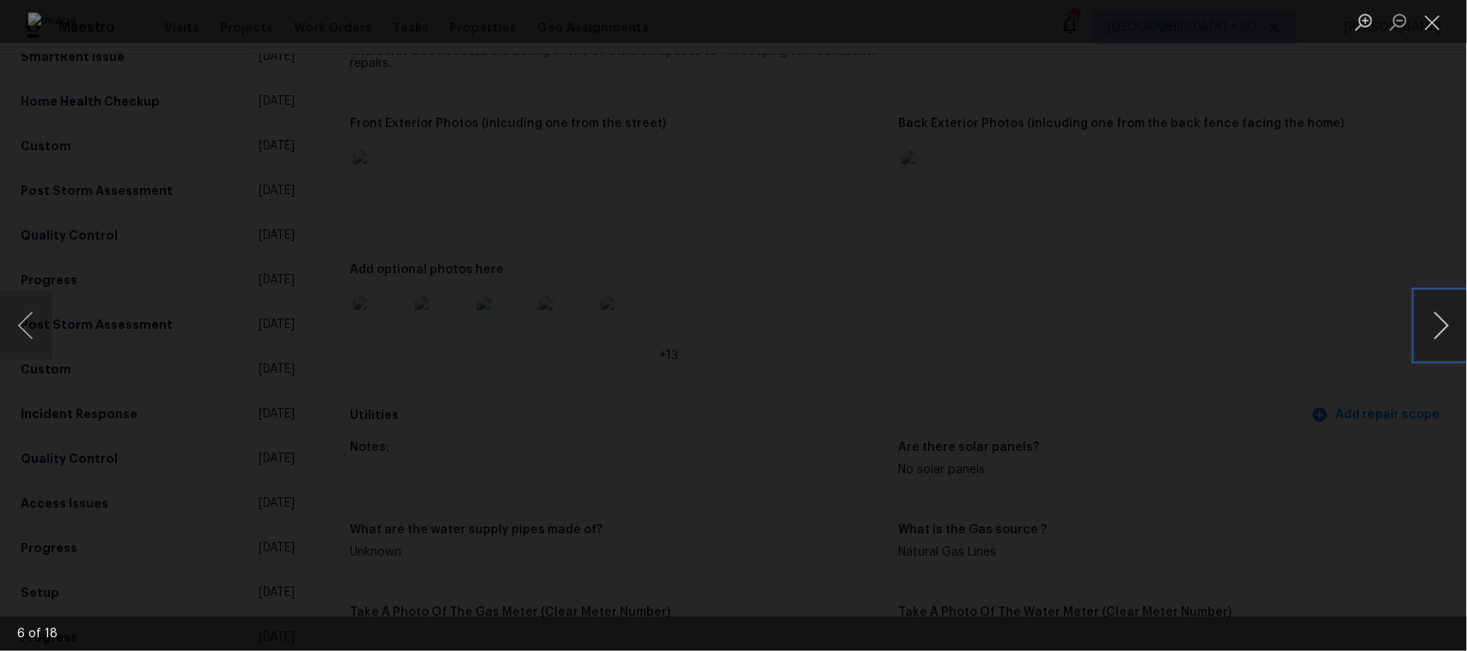
click at [1431, 359] on button "Next image" at bounding box center [1441, 325] width 52 height 69
click at [1186, 125] on div "Lightbox" at bounding box center [733, 325] width 1467 height 651
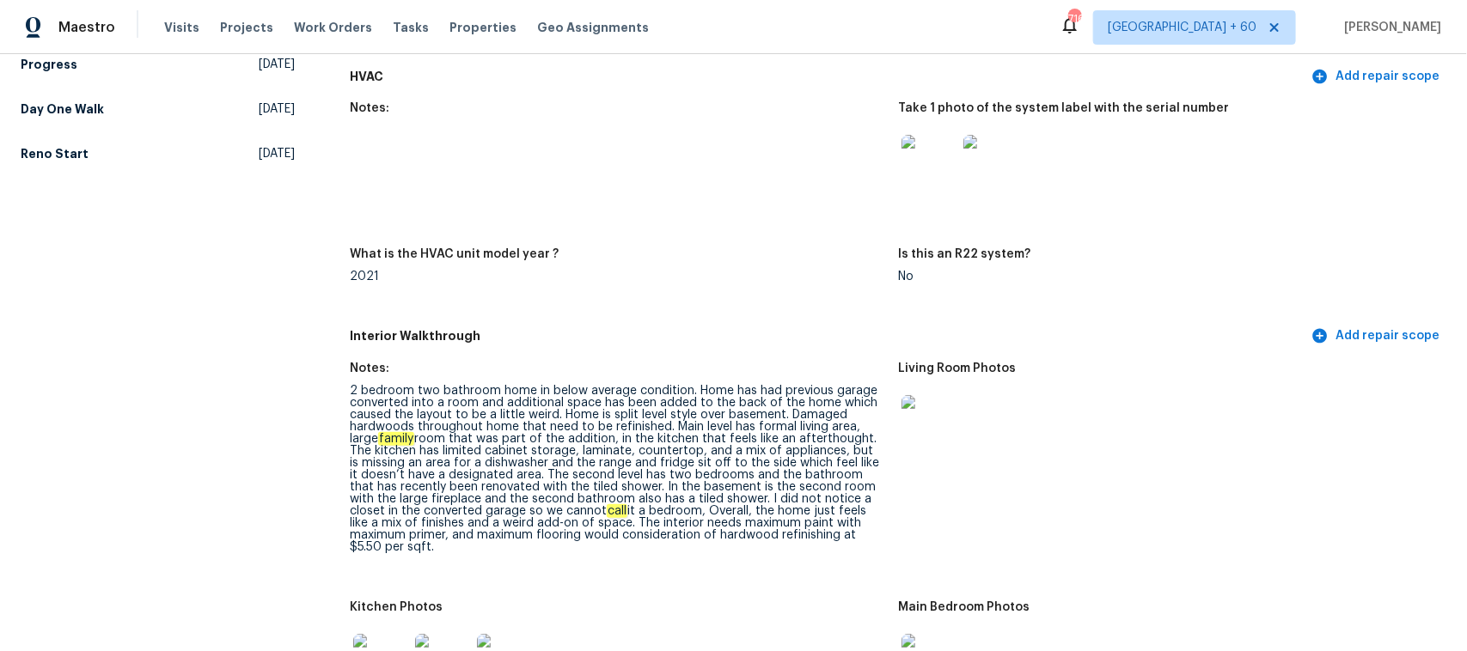
scroll to position [1718, 0]
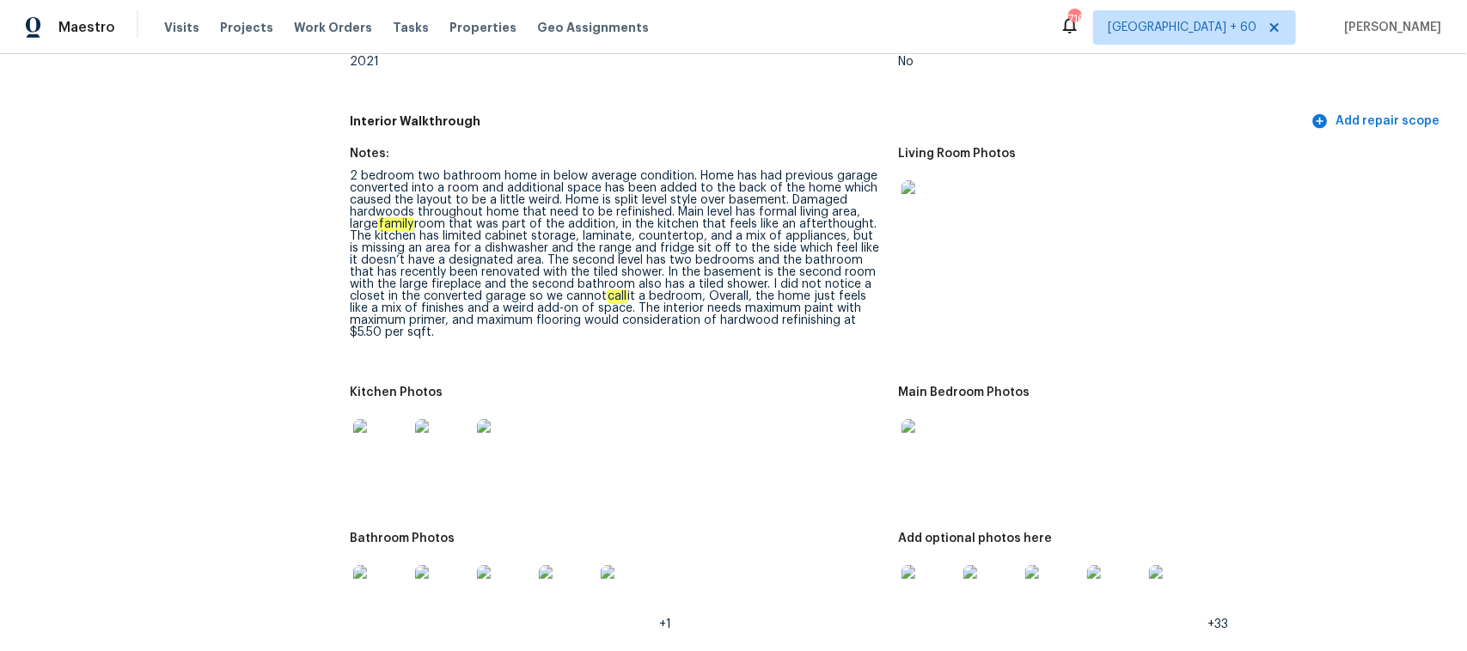
click at [375, 419] on img at bounding box center [380, 446] width 55 height 55
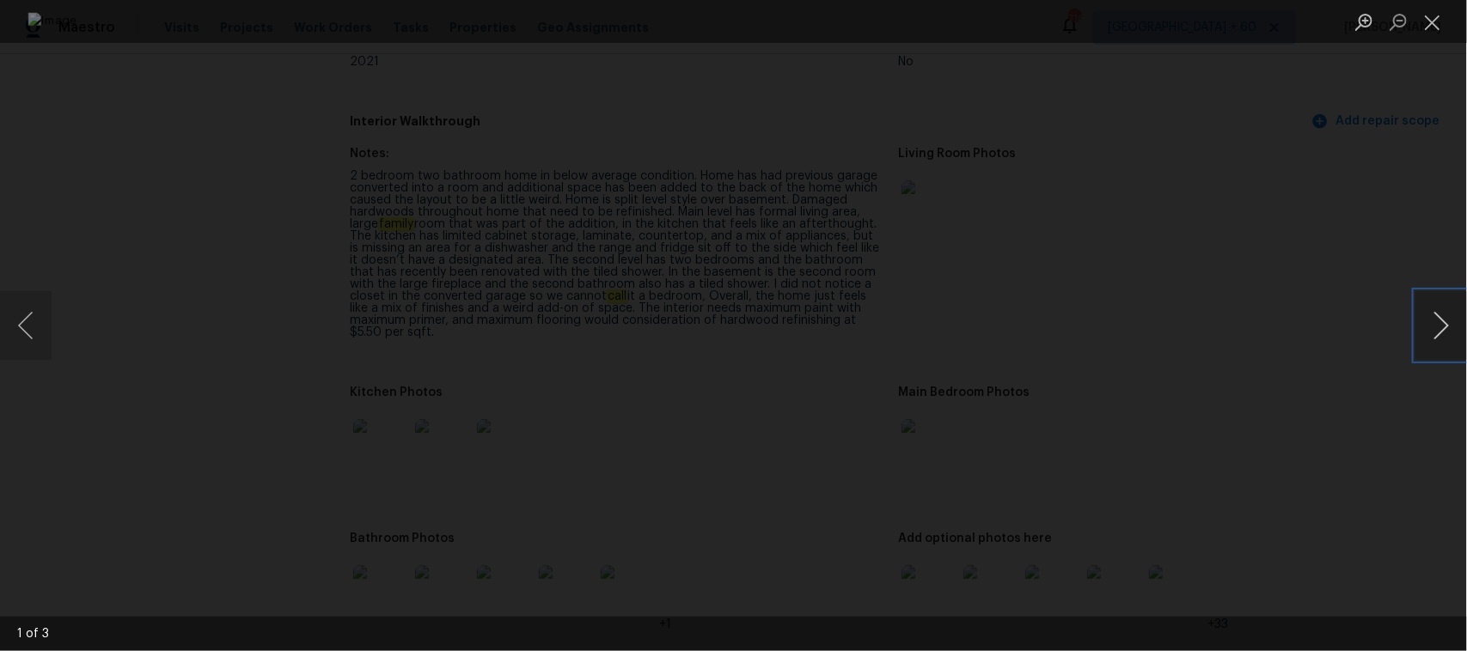
click at [1449, 345] on button "Next image" at bounding box center [1441, 325] width 52 height 69
click at [1356, 335] on div "Lightbox" at bounding box center [733, 325] width 1467 height 651
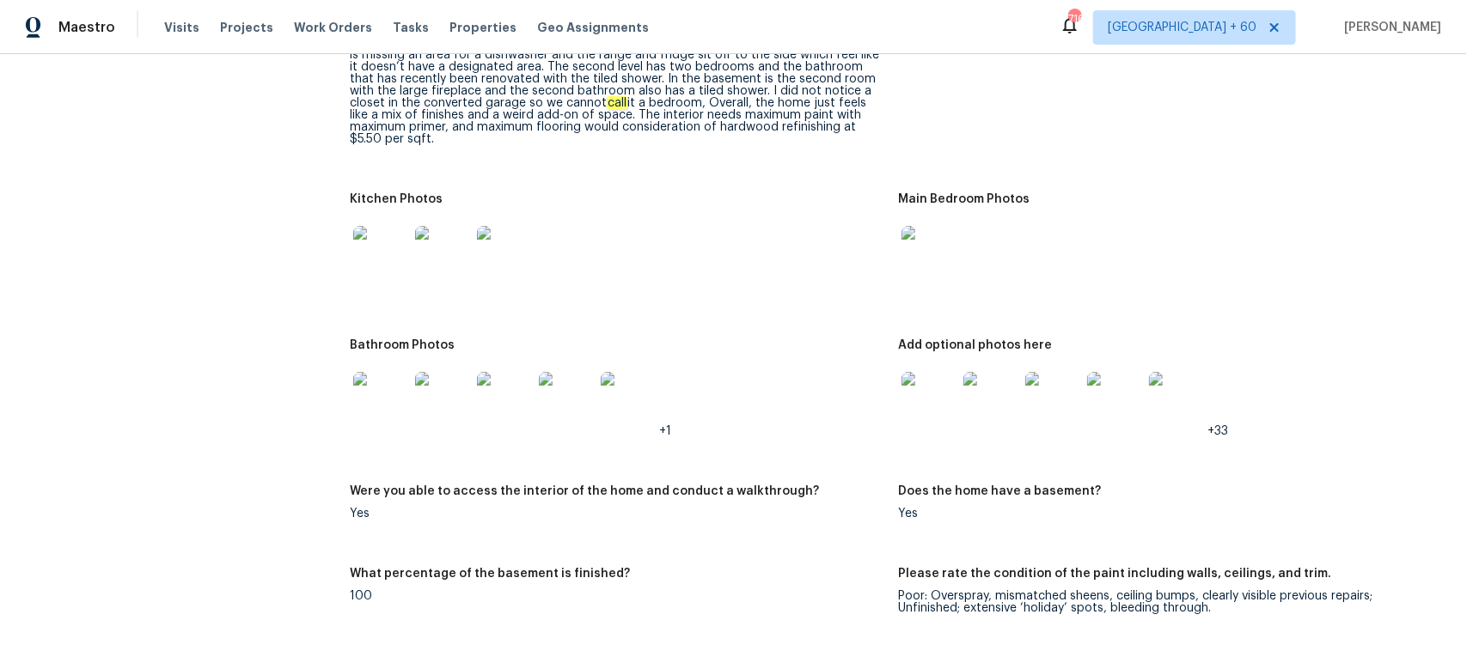
scroll to position [1933, 0]
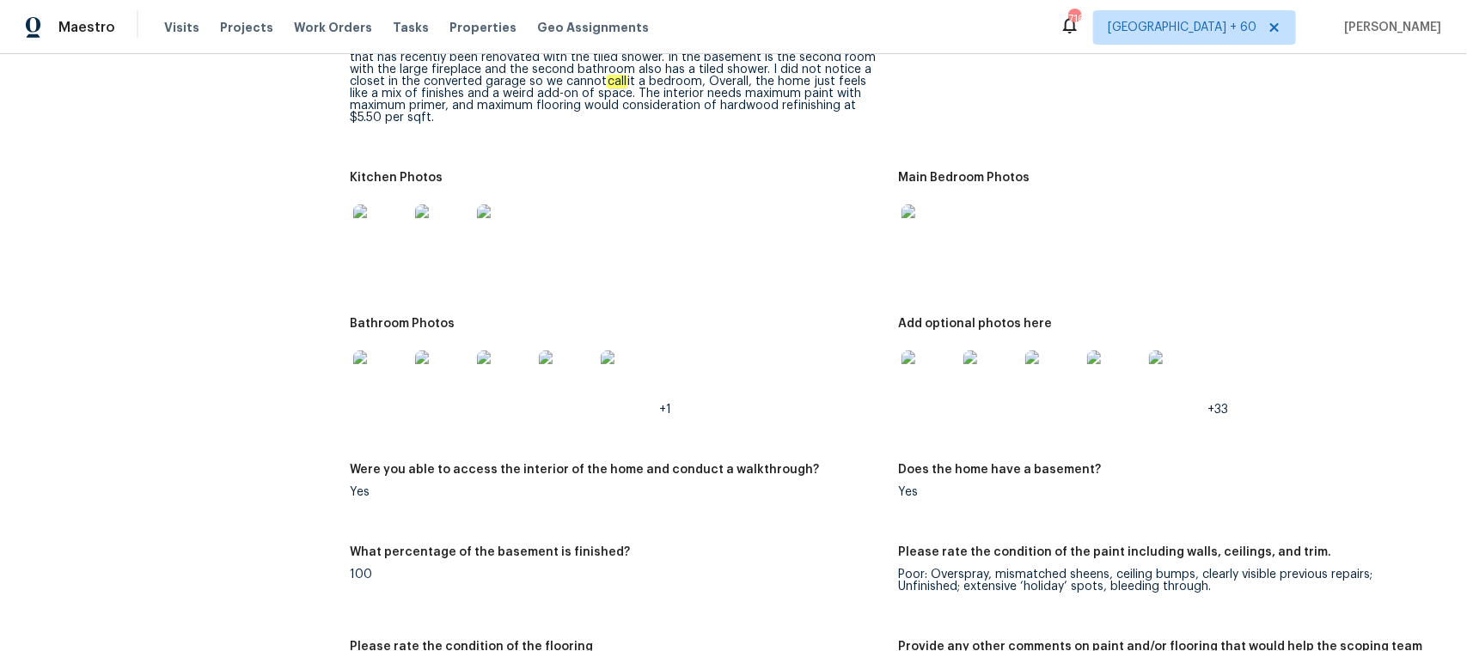
click at [913, 351] on img at bounding box center [928, 378] width 55 height 55
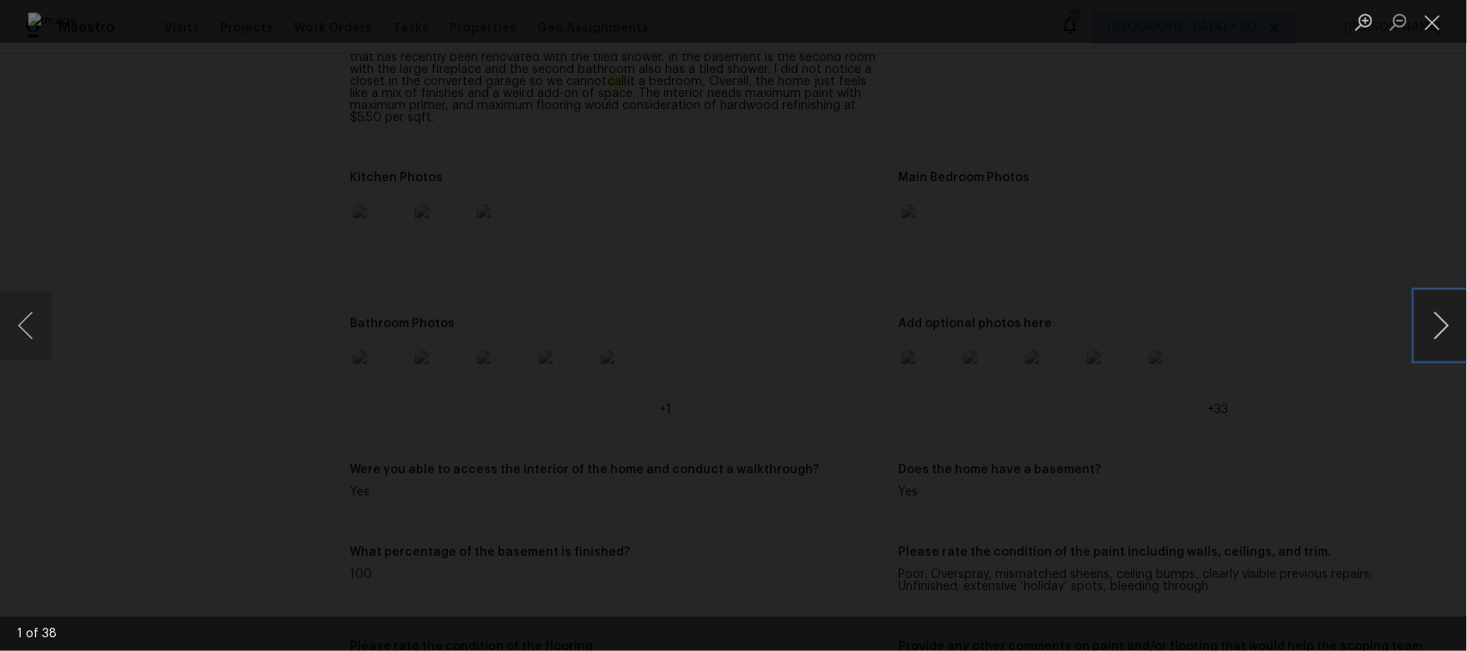
click at [1448, 322] on button "Next image" at bounding box center [1441, 325] width 52 height 69
click at [21, 344] on button "Previous image" at bounding box center [26, 325] width 52 height 69
click at [1437, 320] on button "Next image" at bounding box center [1441, 325] width 52 height 69
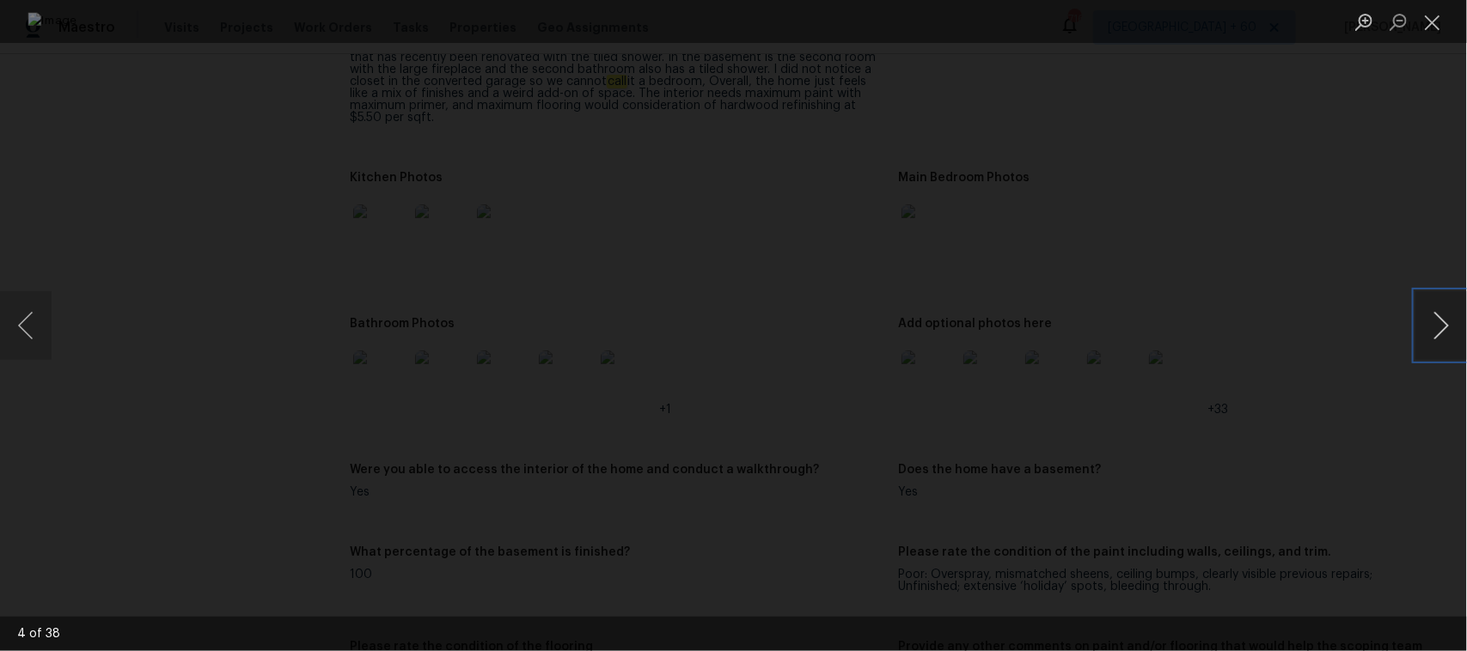
click at [1437, 320] on button "Next image" at bounding box center [1441, 325] width 52 height 69
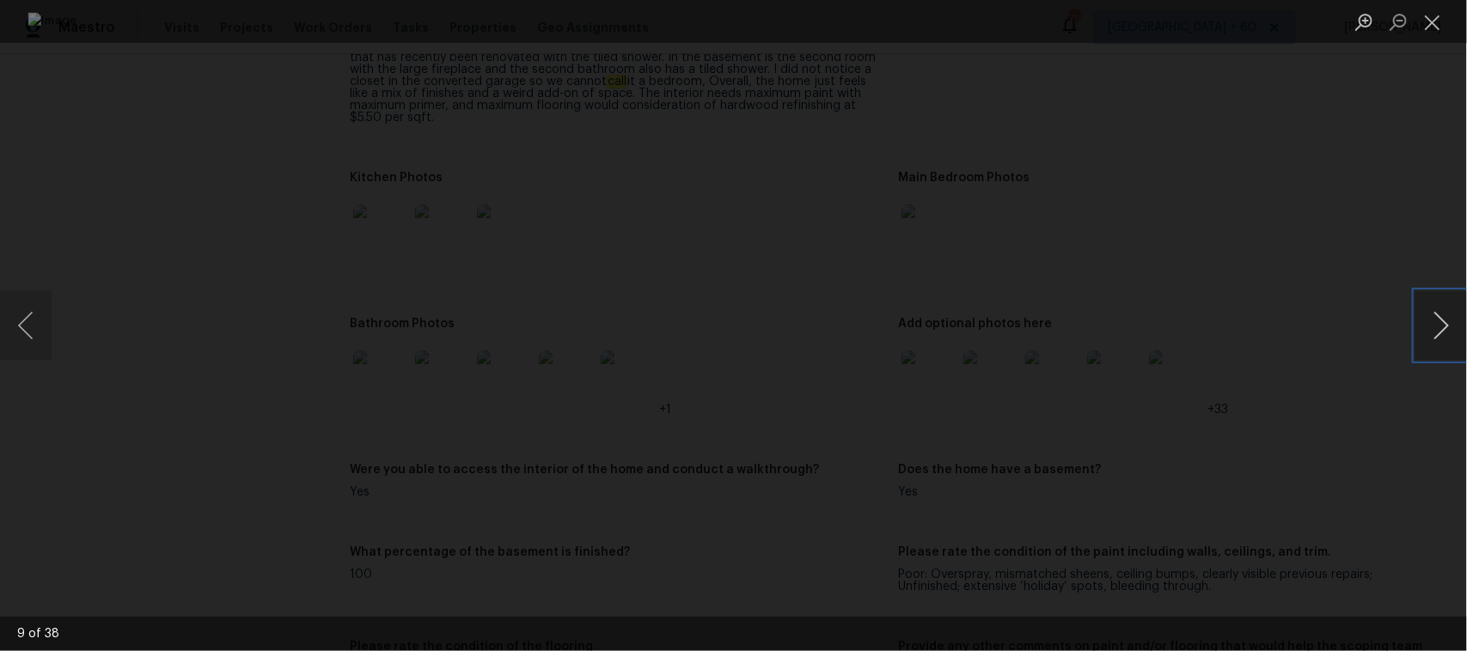
click at [1437, 320] on button "Next image" at bounding box center [1441, 325] width 52 height 69
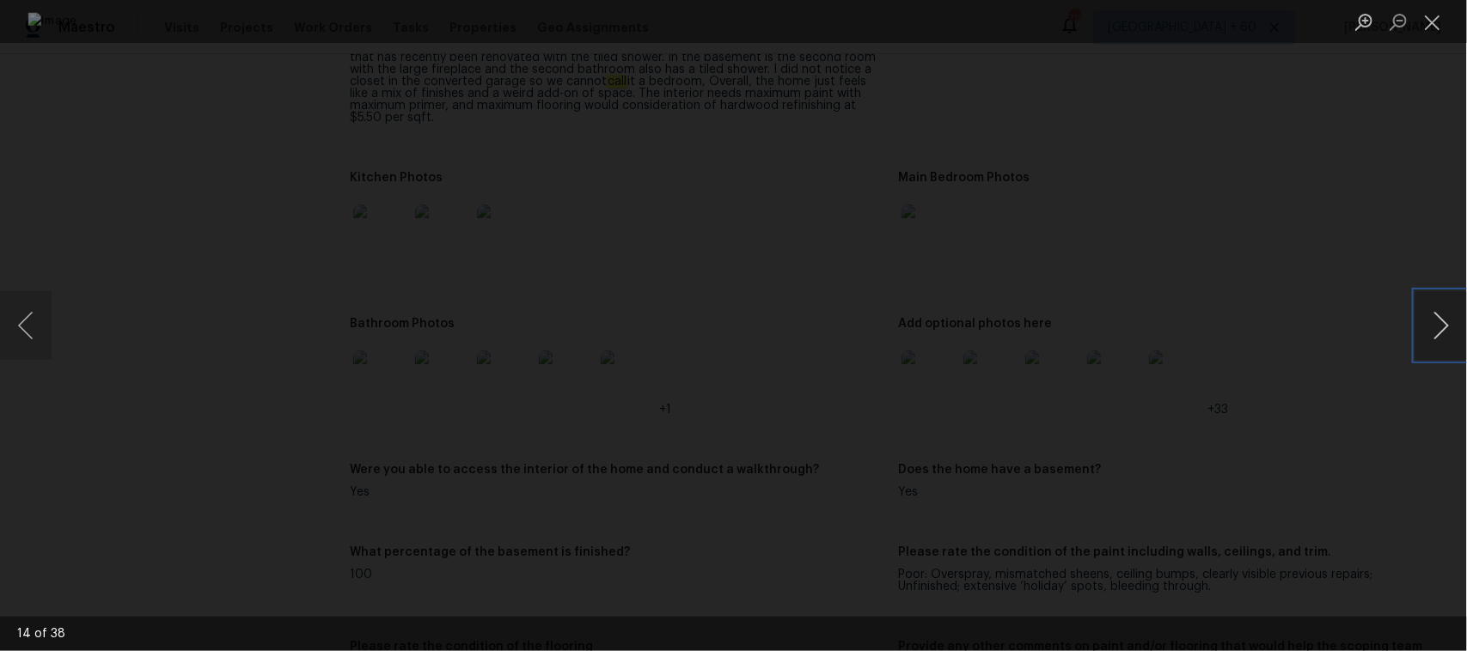
click at [1437, 320] on button "Next image" at bounding box center [1441, 325] width 52 height 69
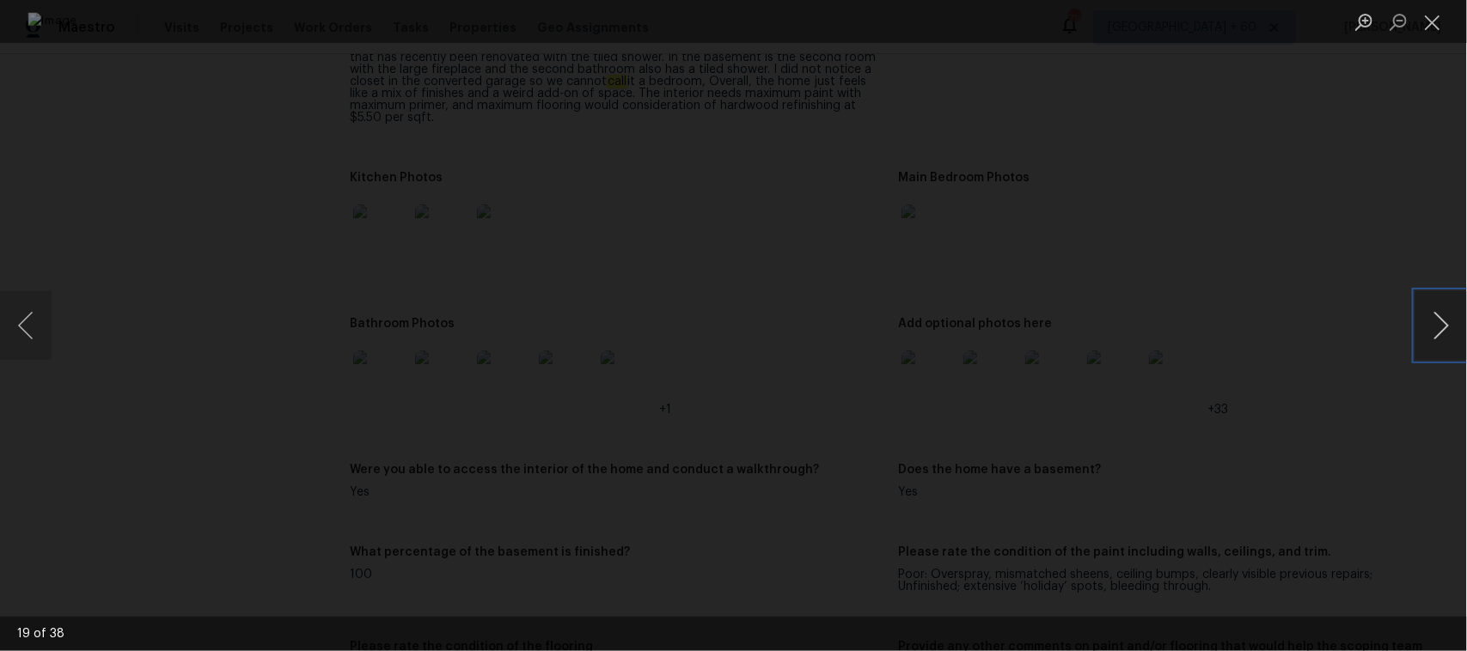
click at [1437, 320] on button "Next image" at bounding box center [1441, 325] width 52 height 69
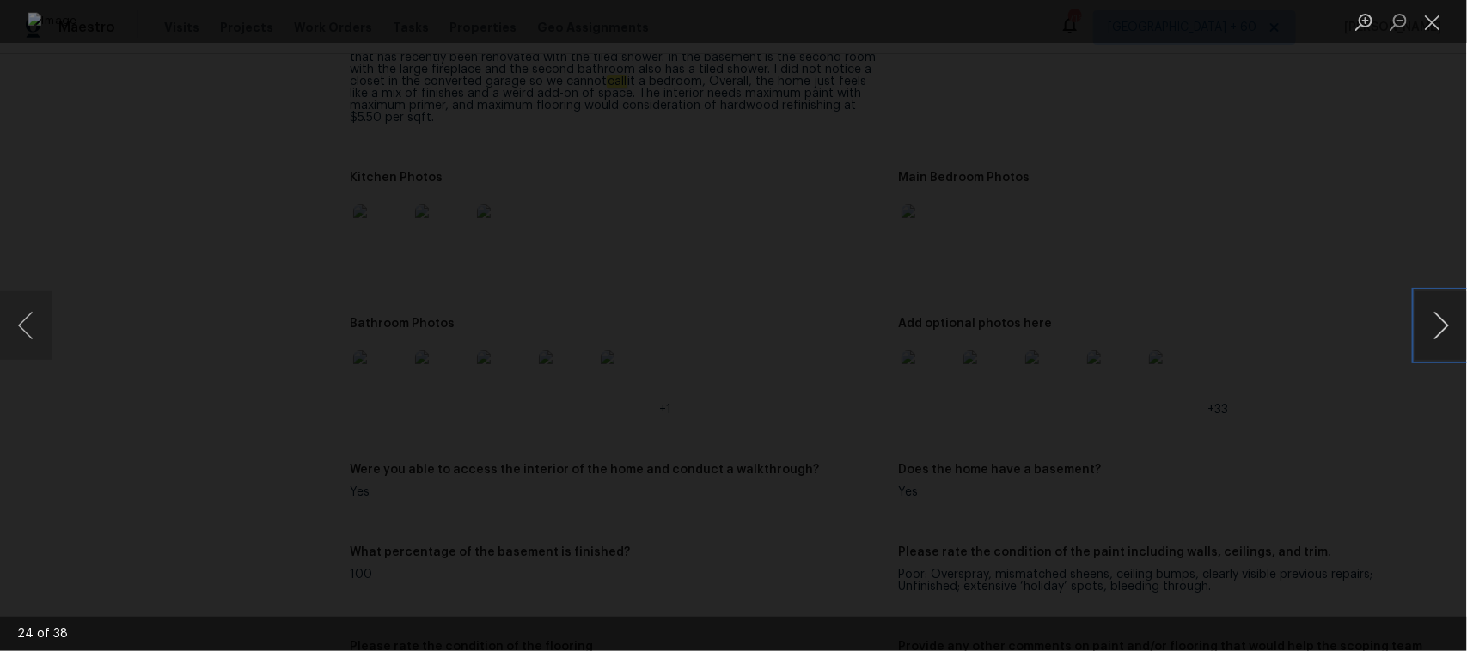
click at [1437, 320] on button "Next image" at bounding box center [1441, 325] width 52 height 69
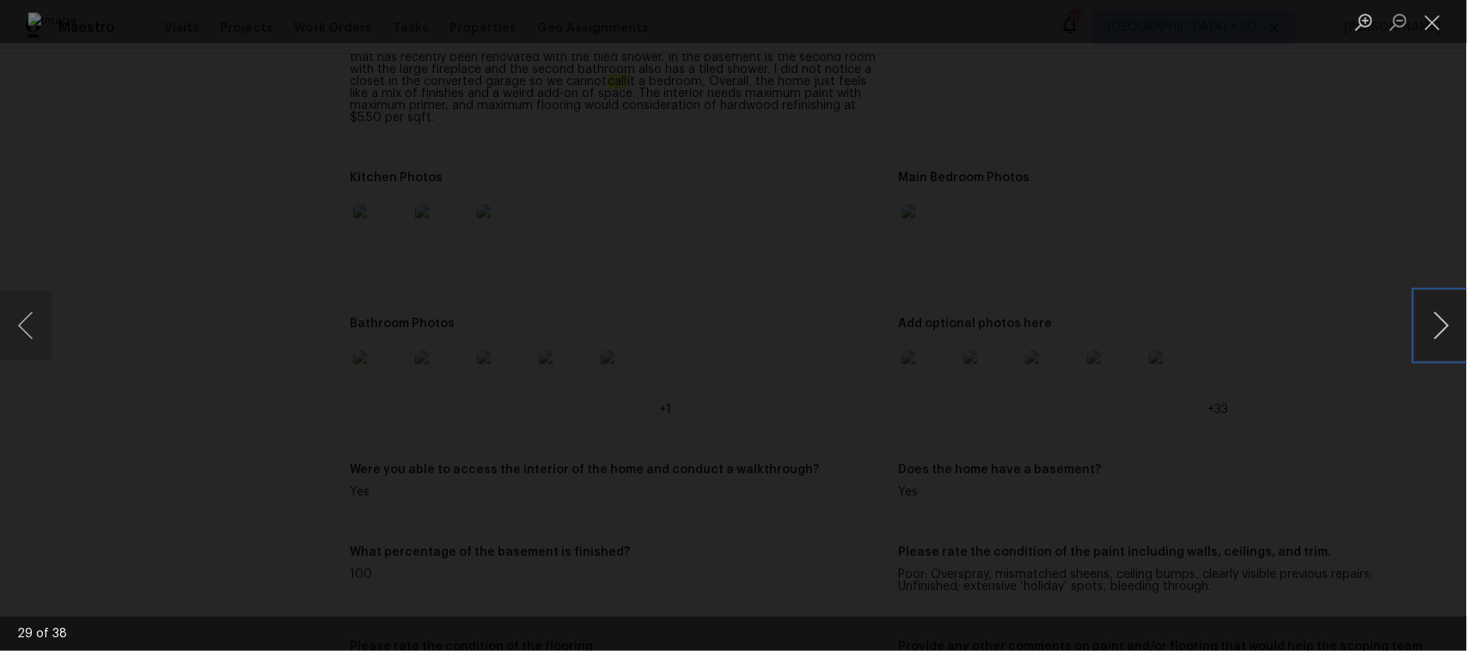
click at [1437, 320] on button "Next image" at bounding box center [1441, 325] width 52 height 69
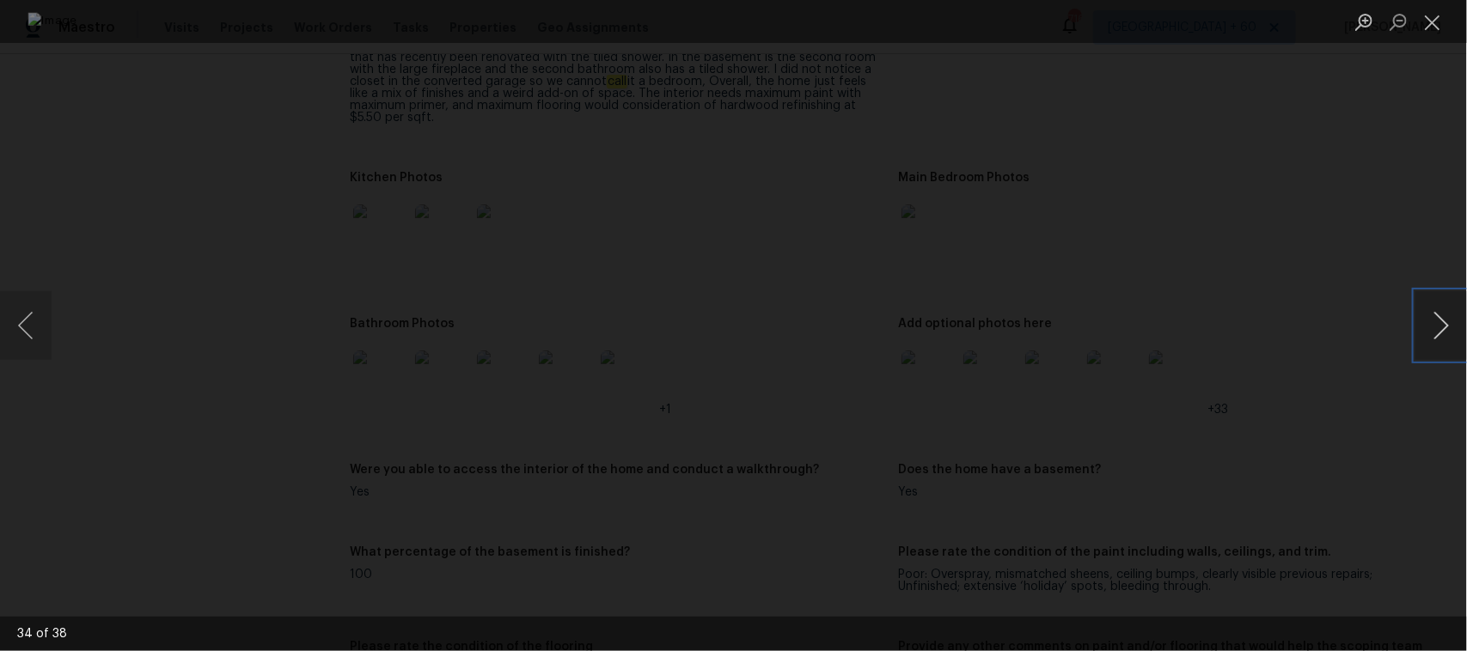
click at [1437, 320] on button "Next image" at bounding box center [1441, 325] width 52 height 69
click at [1437, 318] on button "Next image" at bounding box center [1441, 325] width 52 height 69
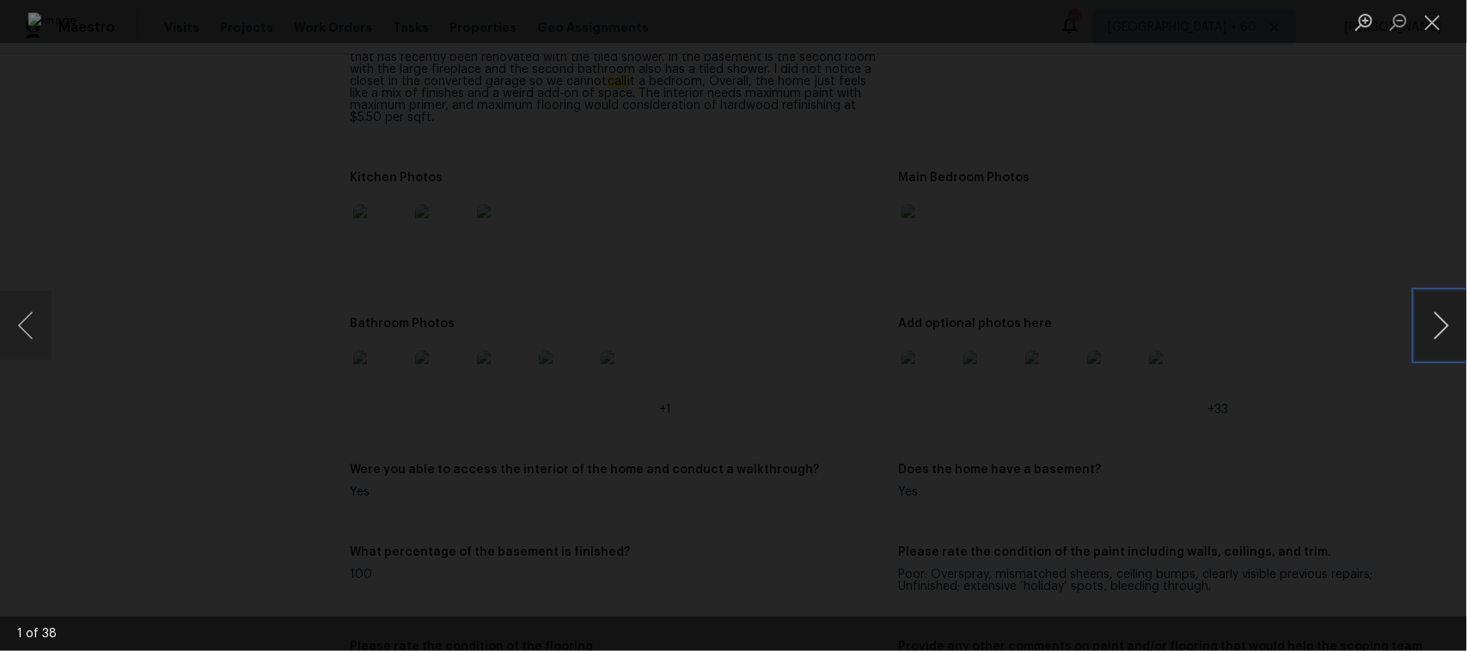
click at [1437, 318] on button "Next image" at bounding box center [1441, 325] width 52 height 69
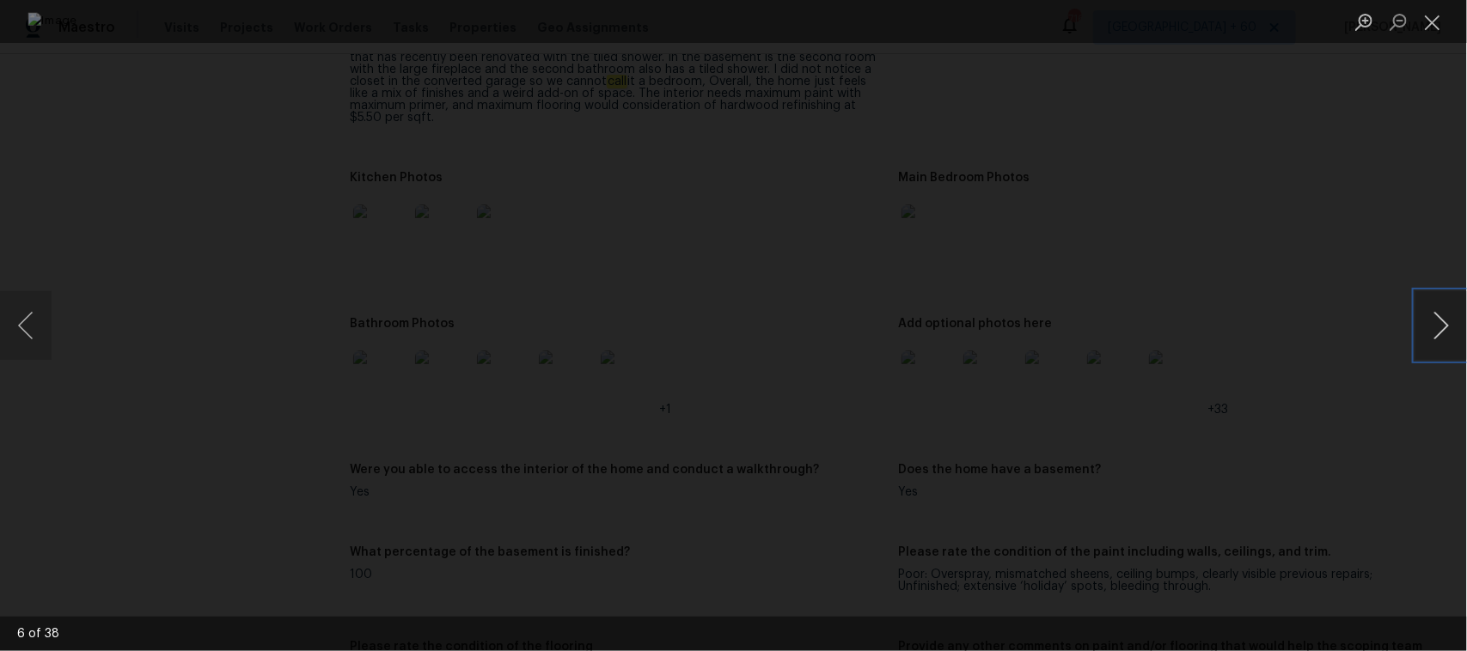
click at [1437, 318] on button "Next image" at bounding box center [1441, 325] width 52 height 69
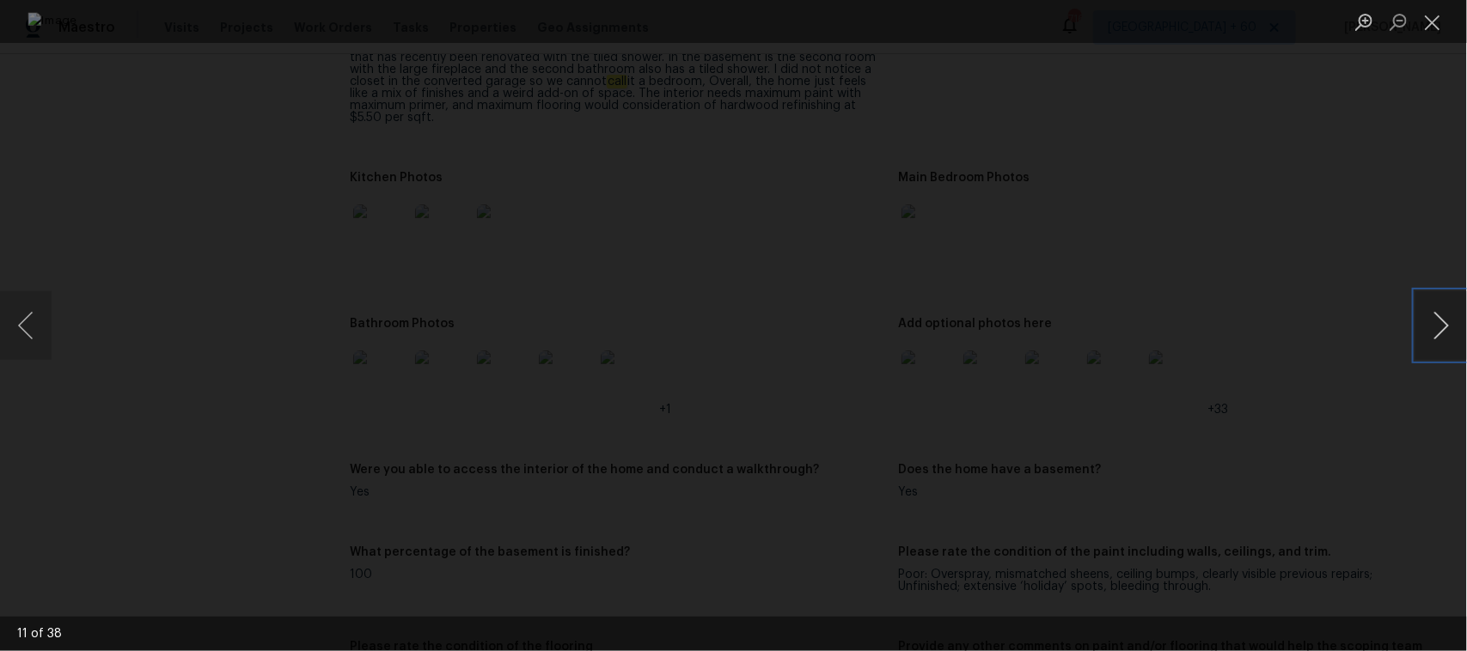
click at [1437, 318] on button "Next image" at bounding box center [1441, 325] width 52 height 69
click at [1300, 252] on div "Lightbox" at bounding box center [733, 325] width 1467 height 651
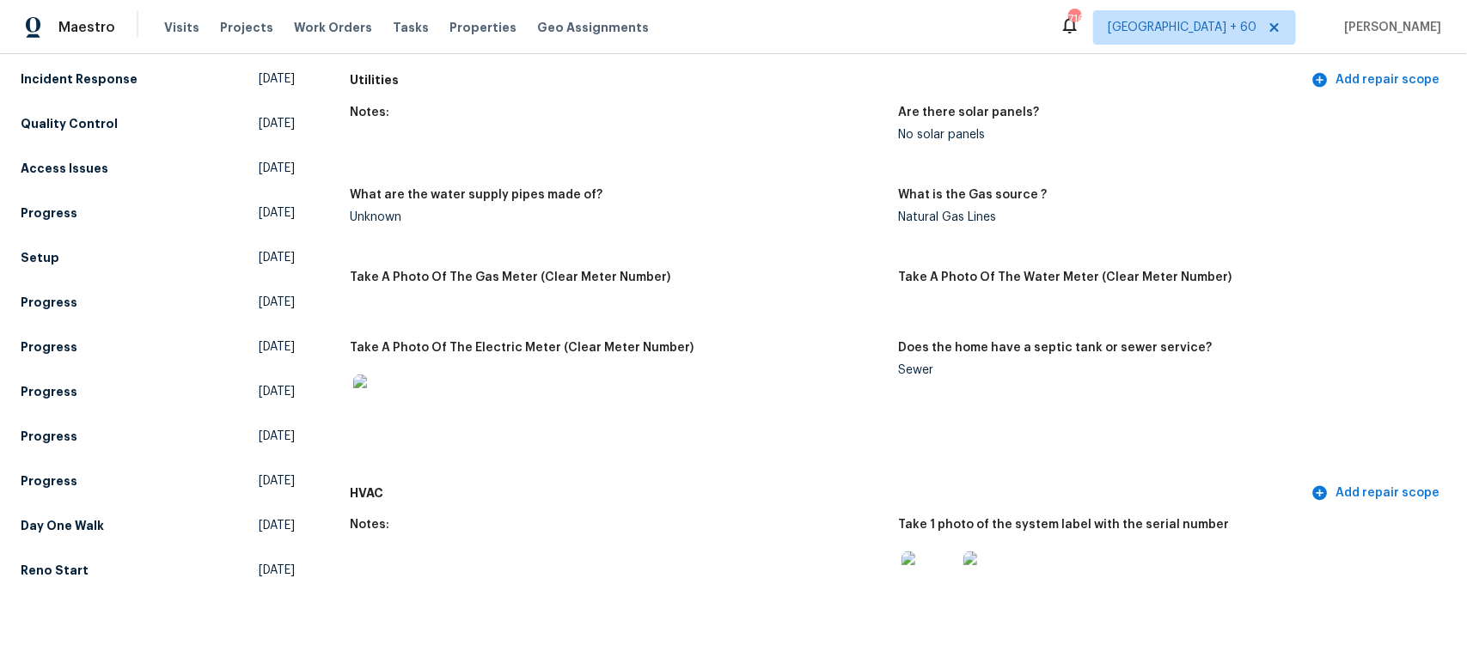
scroll to position [1181, 0]
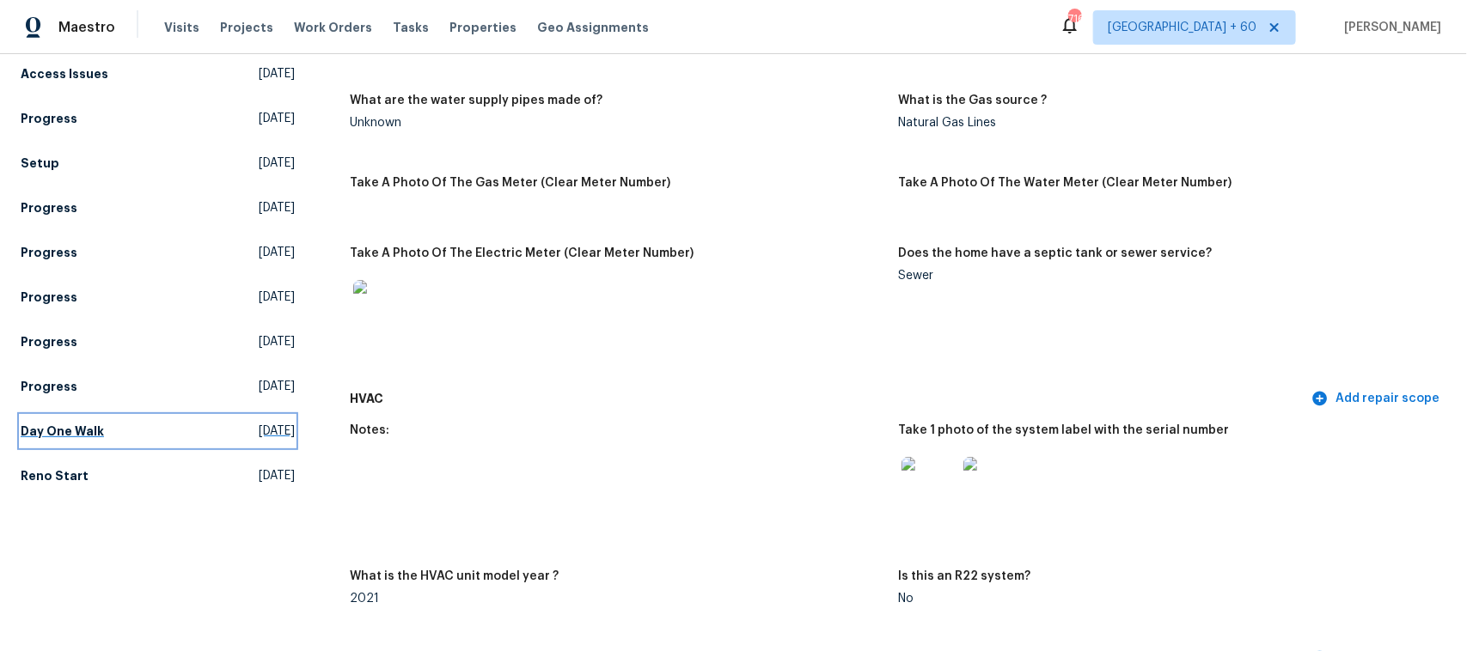
click at [57, 425] on h5 "Day One Walk" at bounding box center [62, 431] width 83 height 17
